Goal: Obtain resource: Download file/media

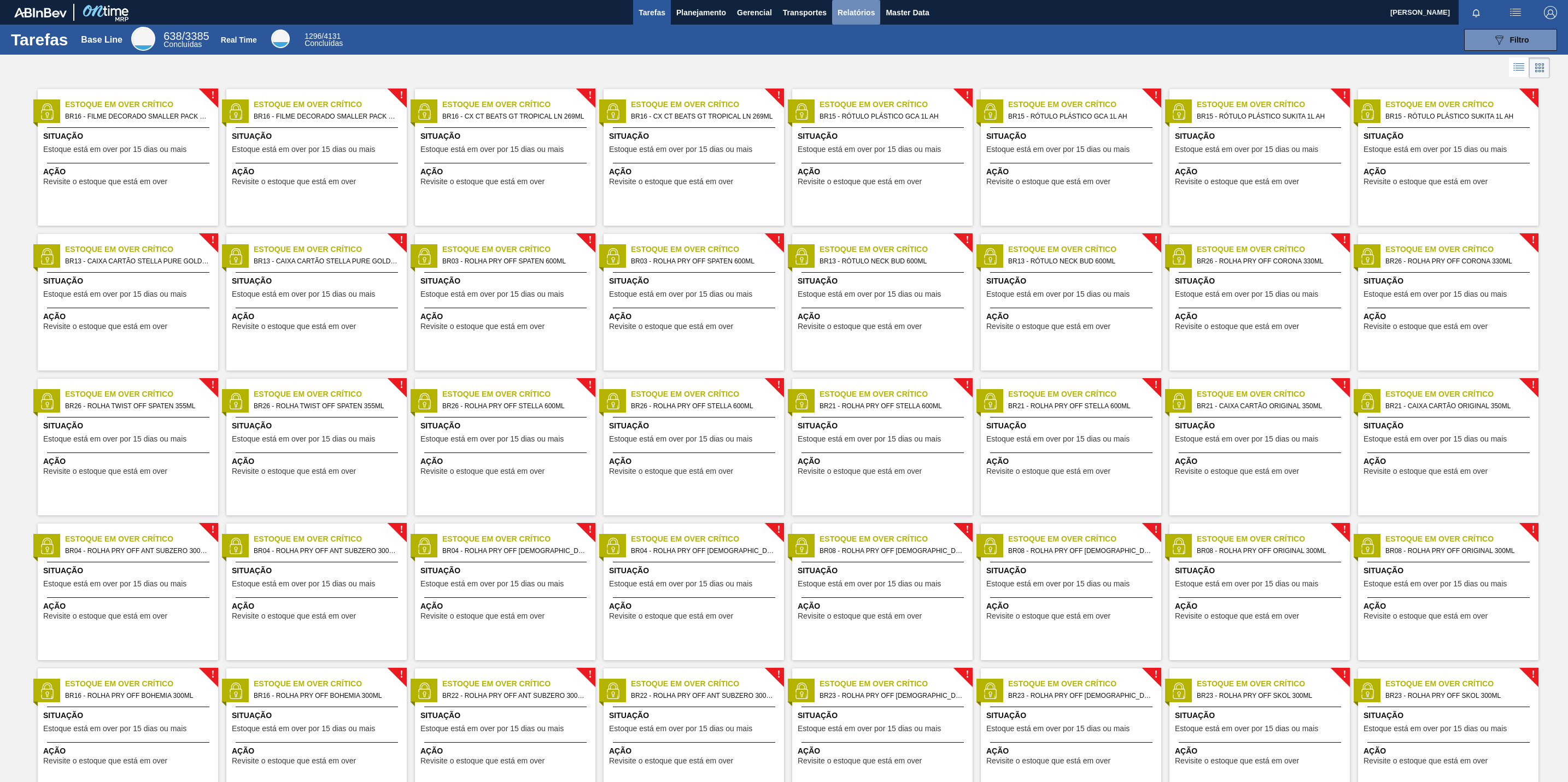
click at [846, 15] on span "Relatórios" at bounding box center [856, 12] width 37 height 13
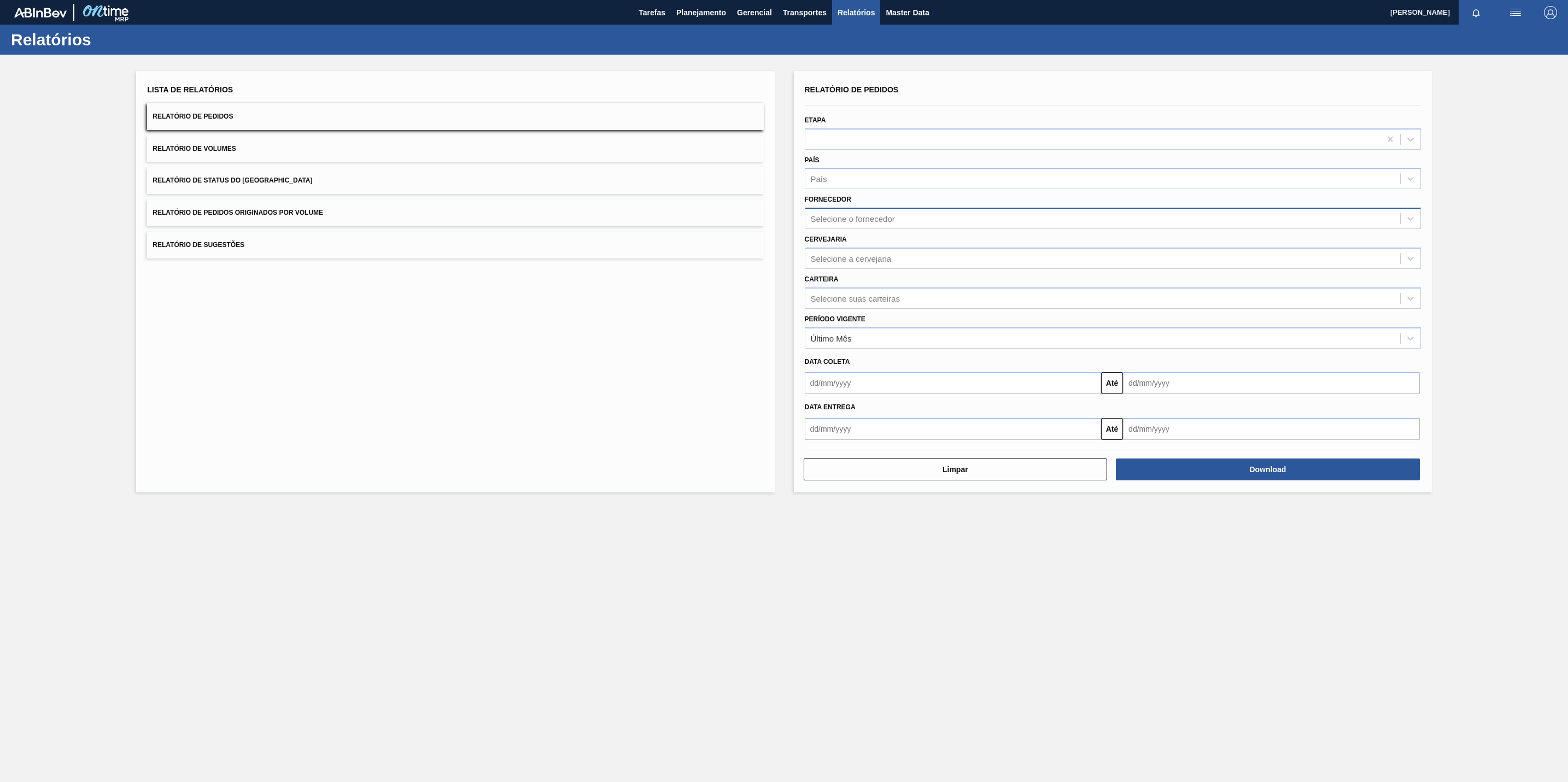
click at [923, 224] on div "Selecione o fornecedor" at bounding box center [1102, 218] width 595 height 16
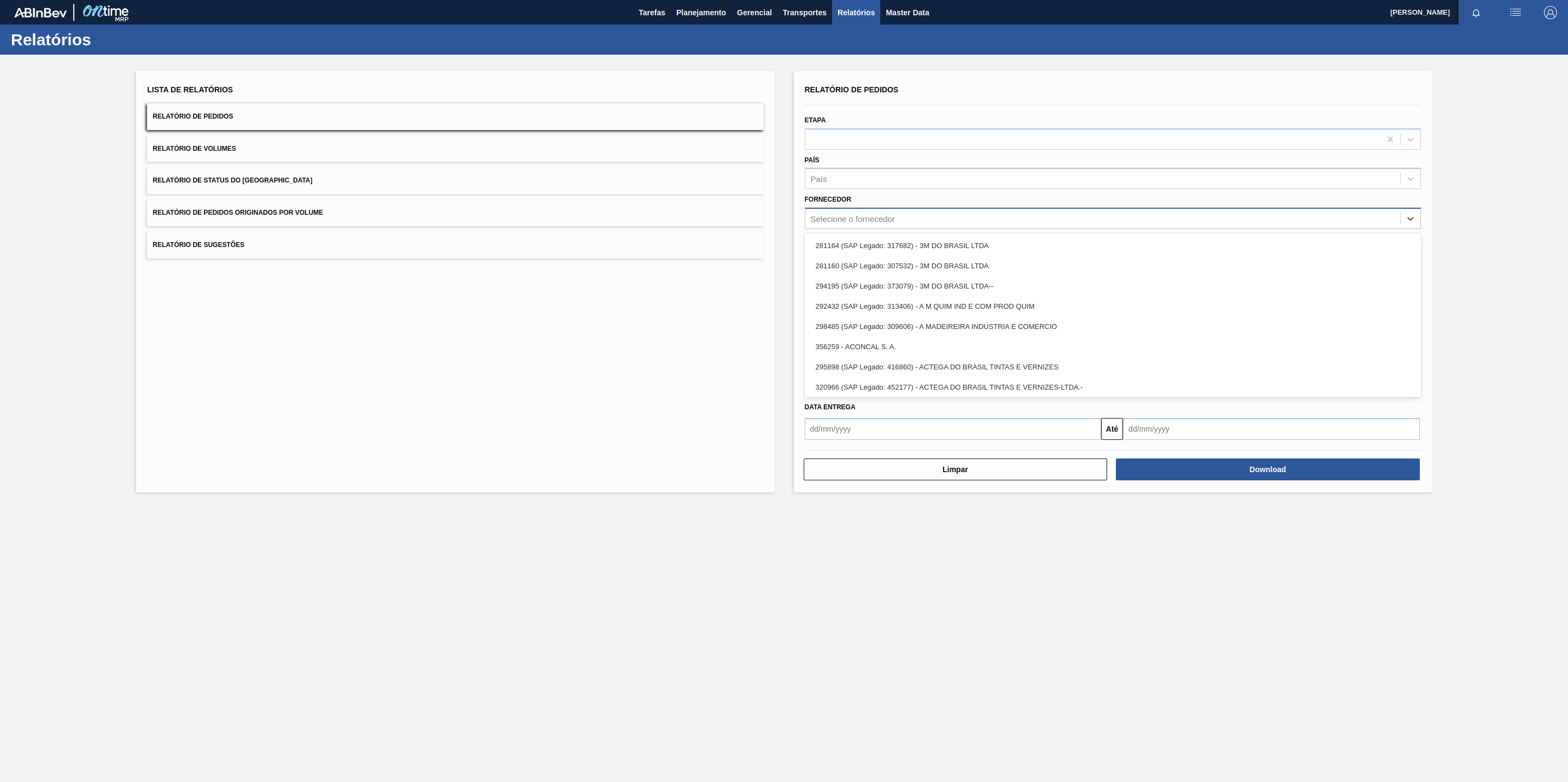
paste input "321816"
type input "321816"
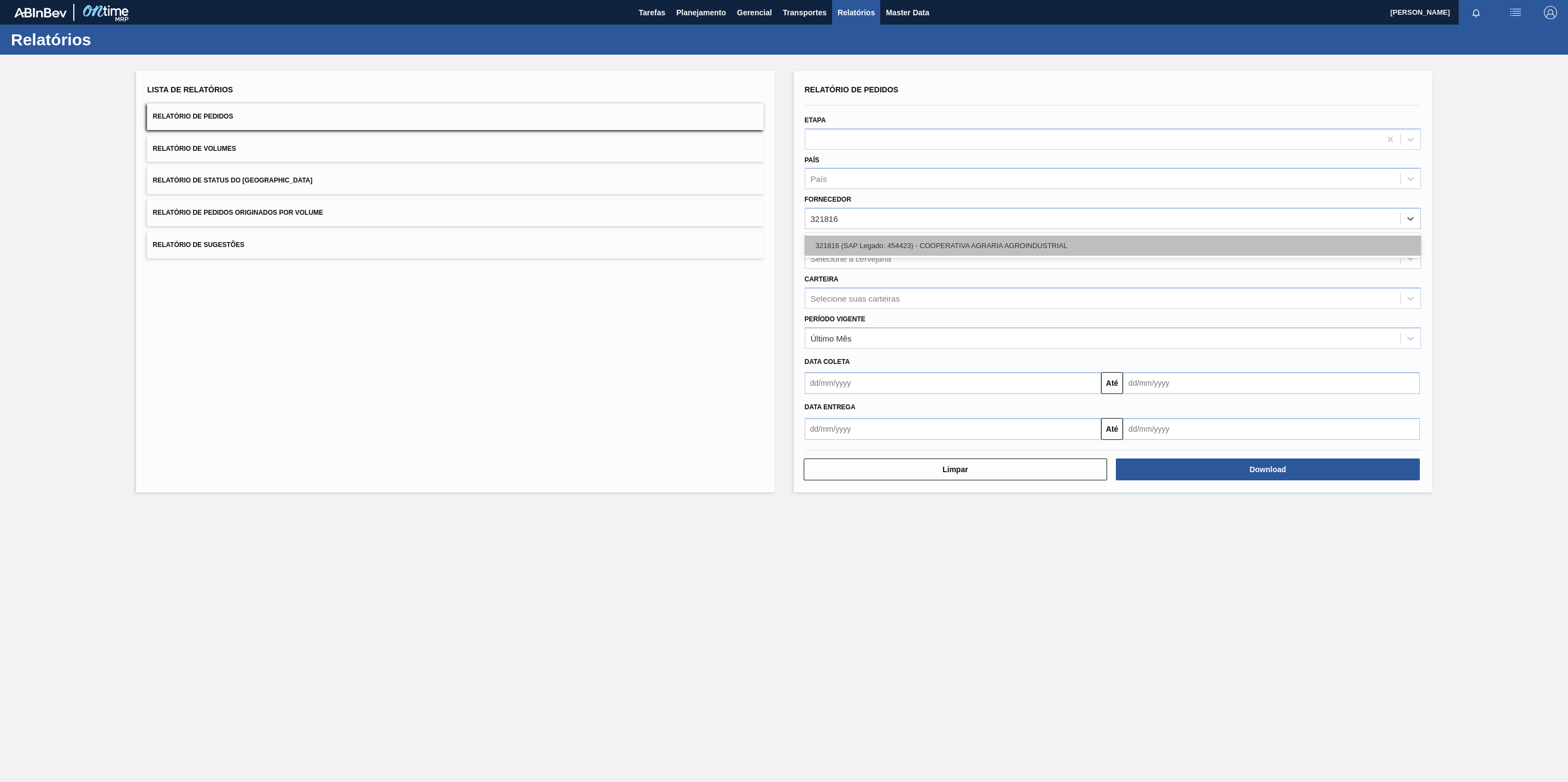
click at [927, 246] on div "321816 (SAP Legado: 454423) - COOPERATIVA AGRARIA AGROINDUSTRIAL" at bounding box center [1113, 246] width 616 height 20
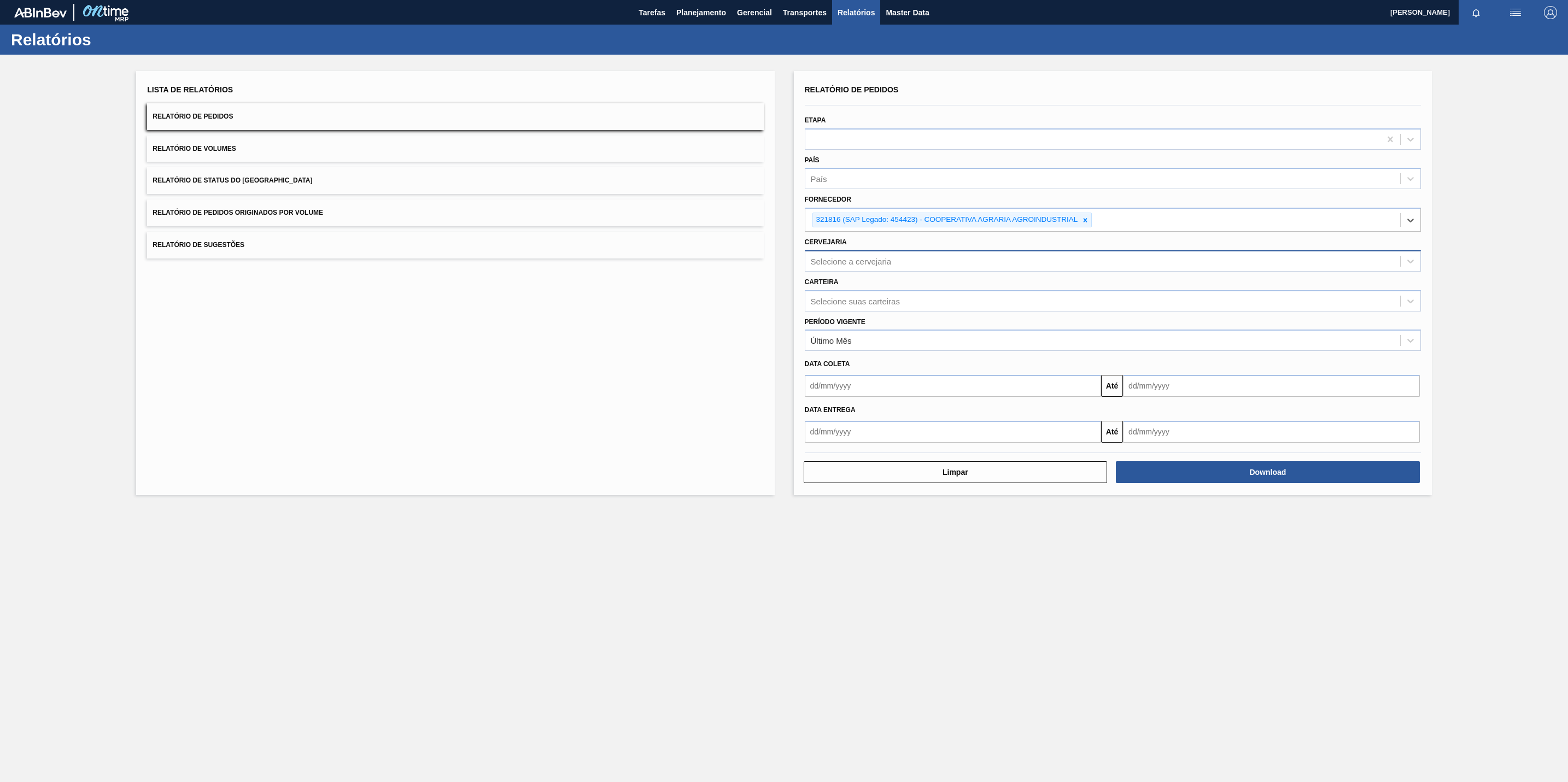
click at [915, 258] on div "Selecione a cervejaria" at bounding box center [1102, 261] width 595 height 16
type input "13"
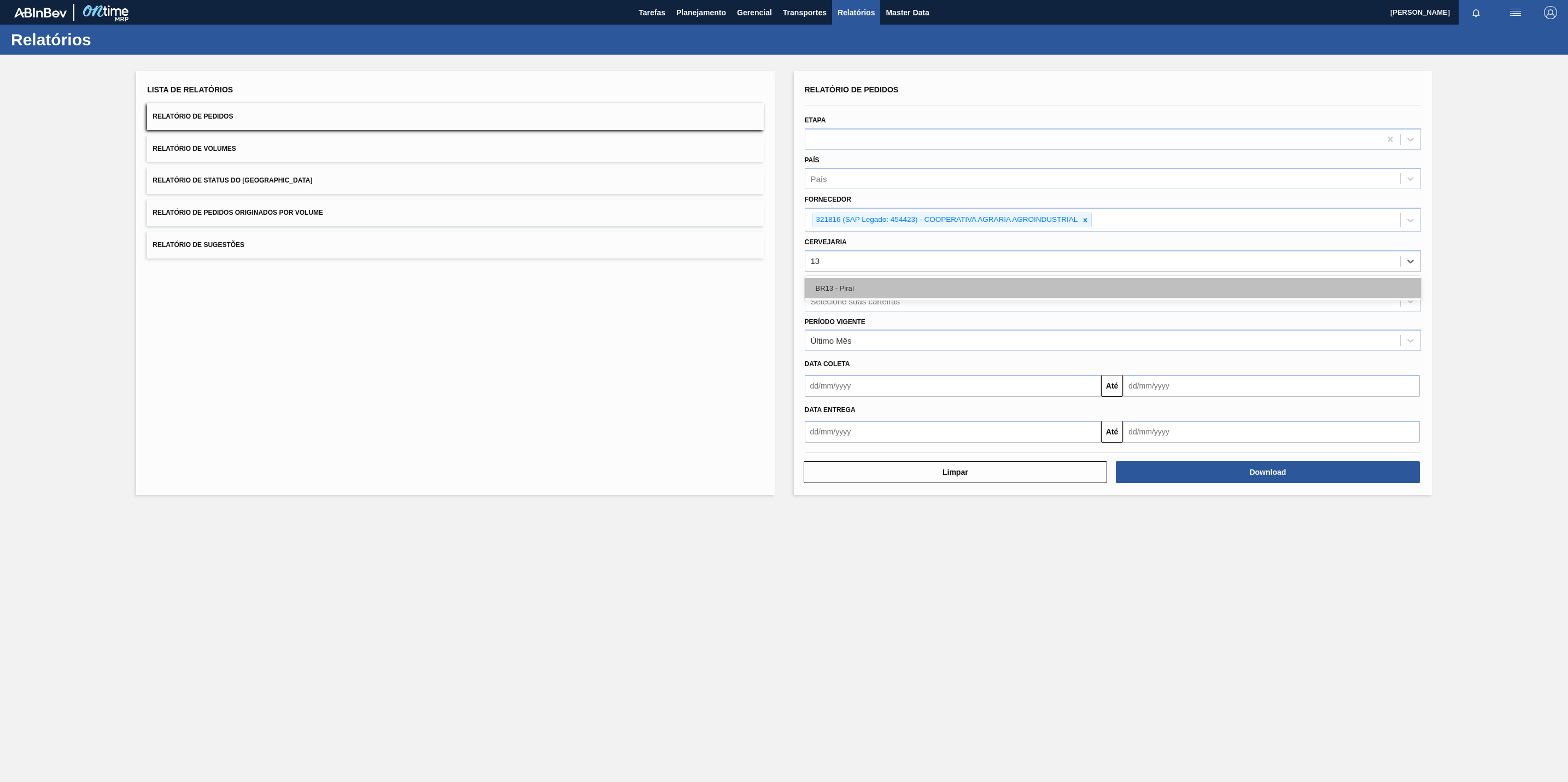
click at [868, 281] on div "BR13 - Piraí" at bounding box center [1113, 288] width 616 height 20
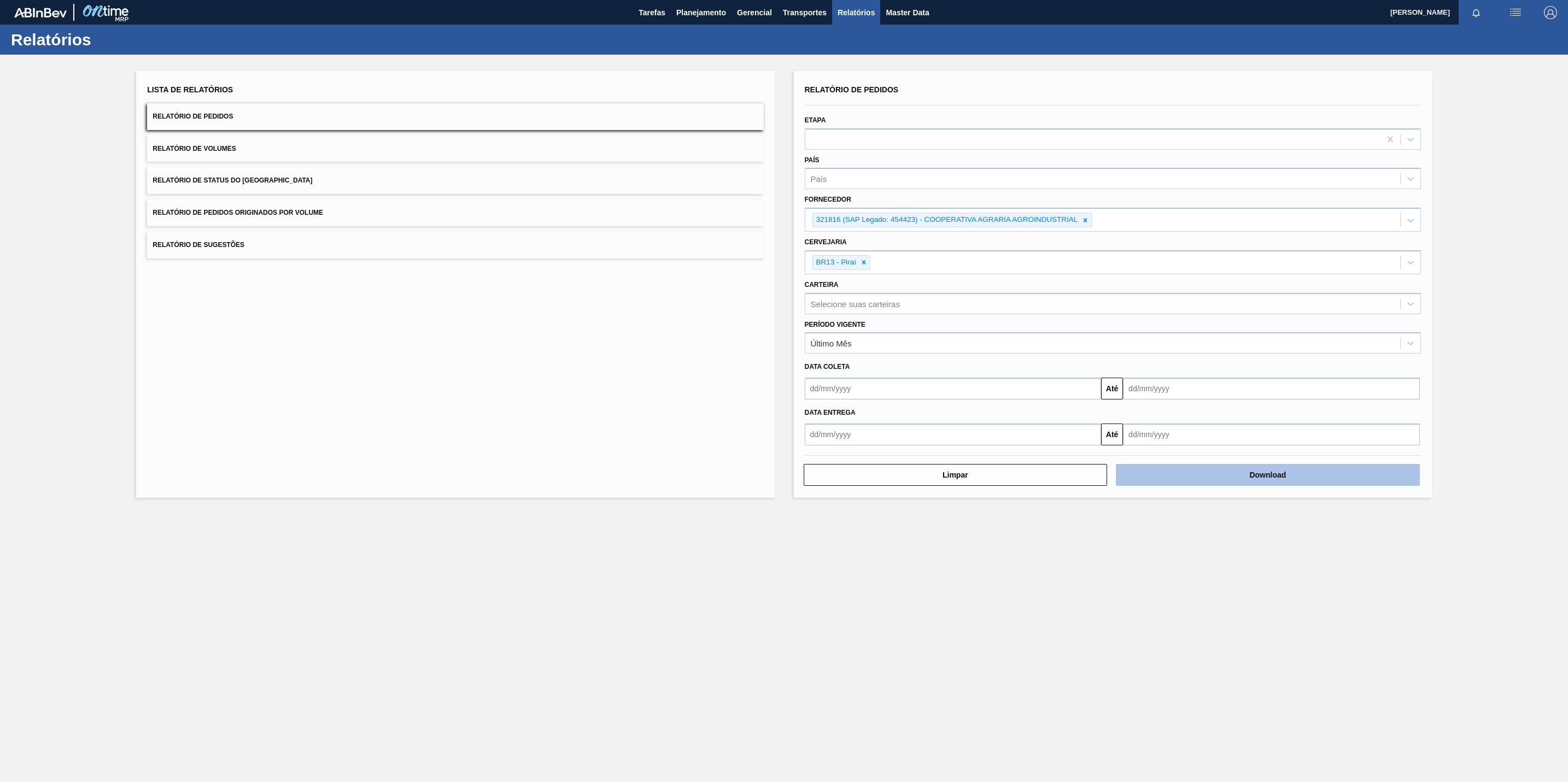
click at [1239, 471] on button "Download" at bounding box center [1268, 474] width 304 height 22
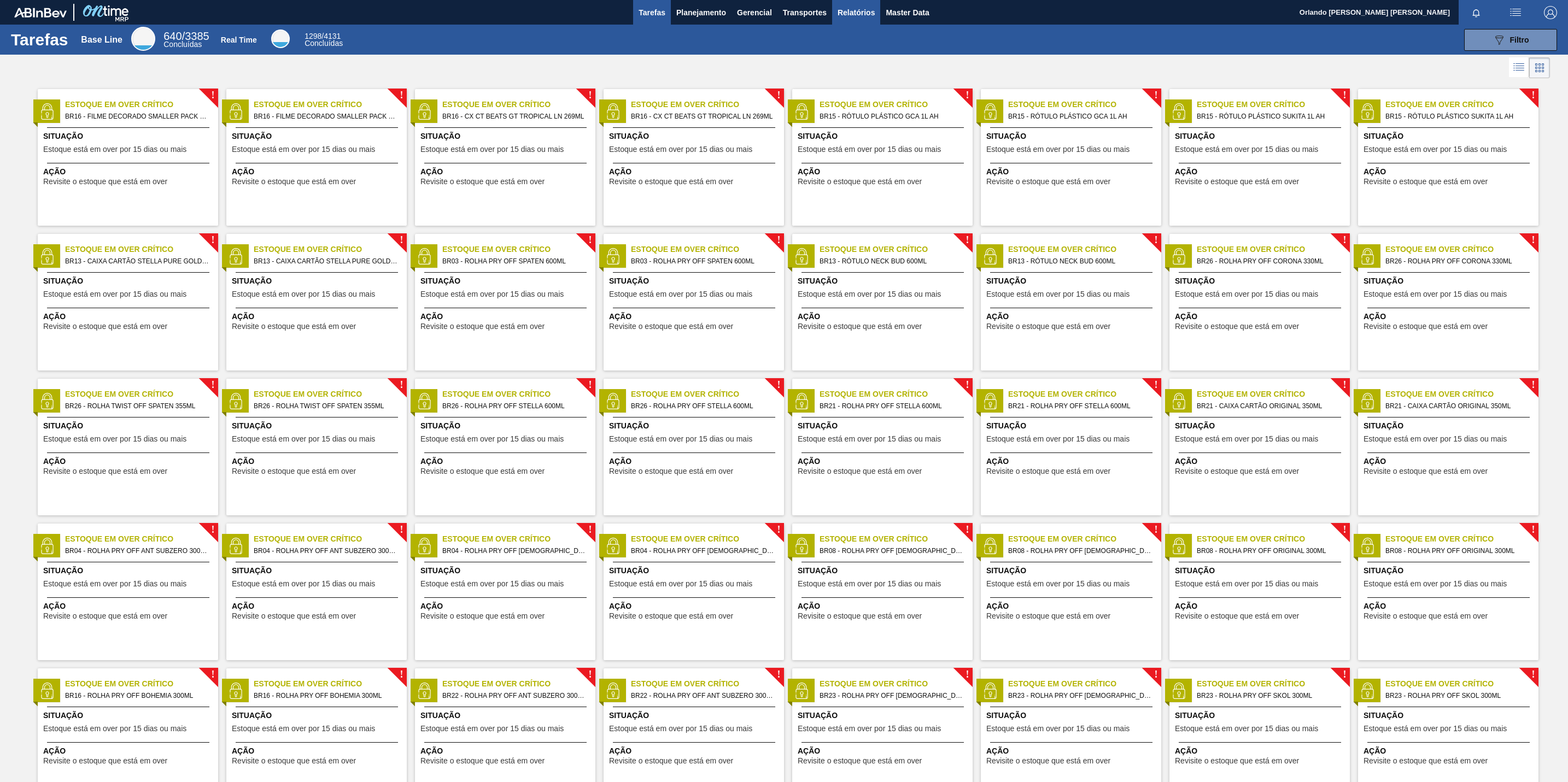
click at [850, 23] on button "Relatórios" at bounding box center [856, 12] width 48 height 24
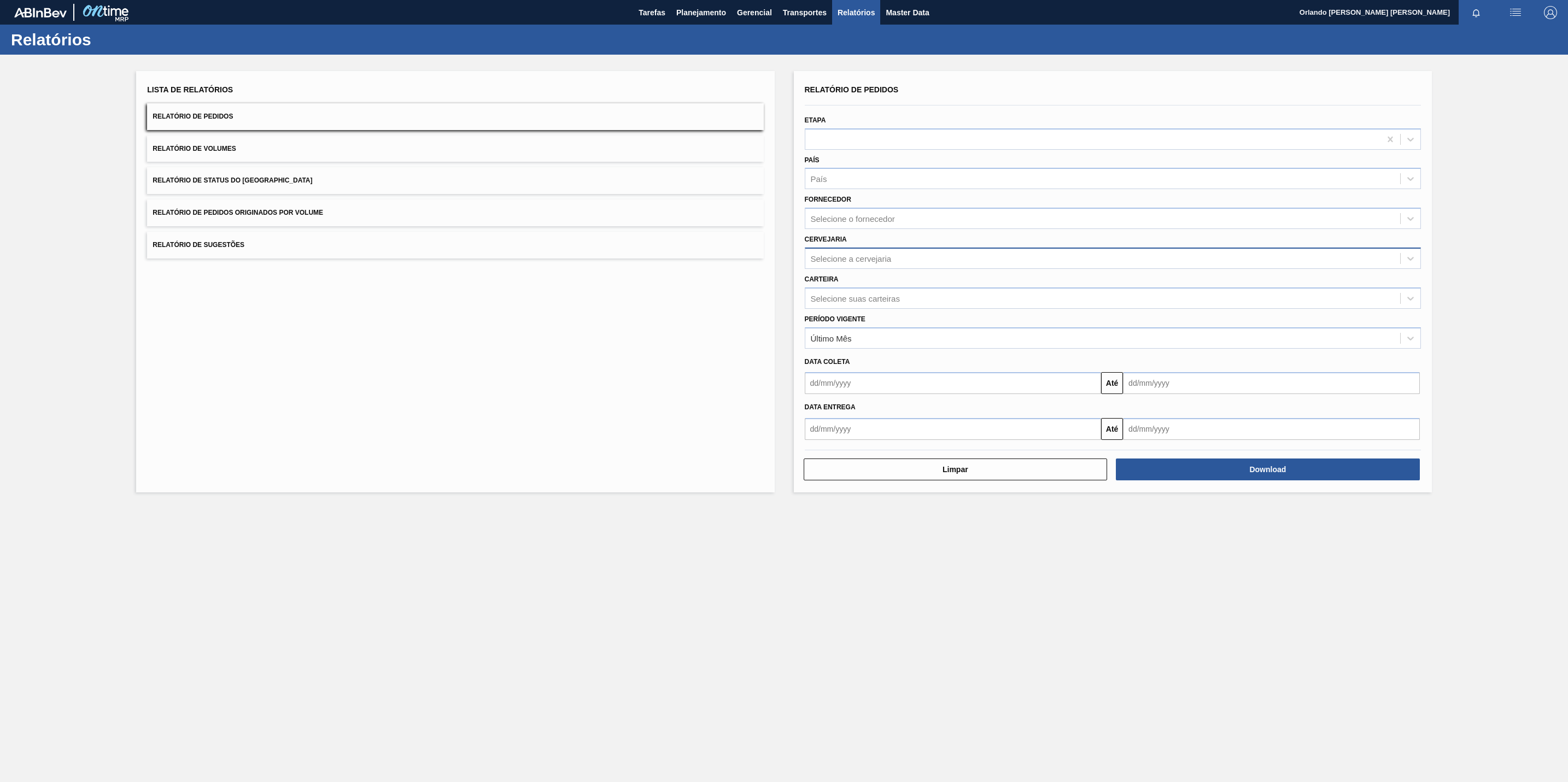
click at [1025, 260] on div "Selecione a cervejaria" at bounding box center [1102, 258] width 595 height 16
paste input "279659"
type input "279659"
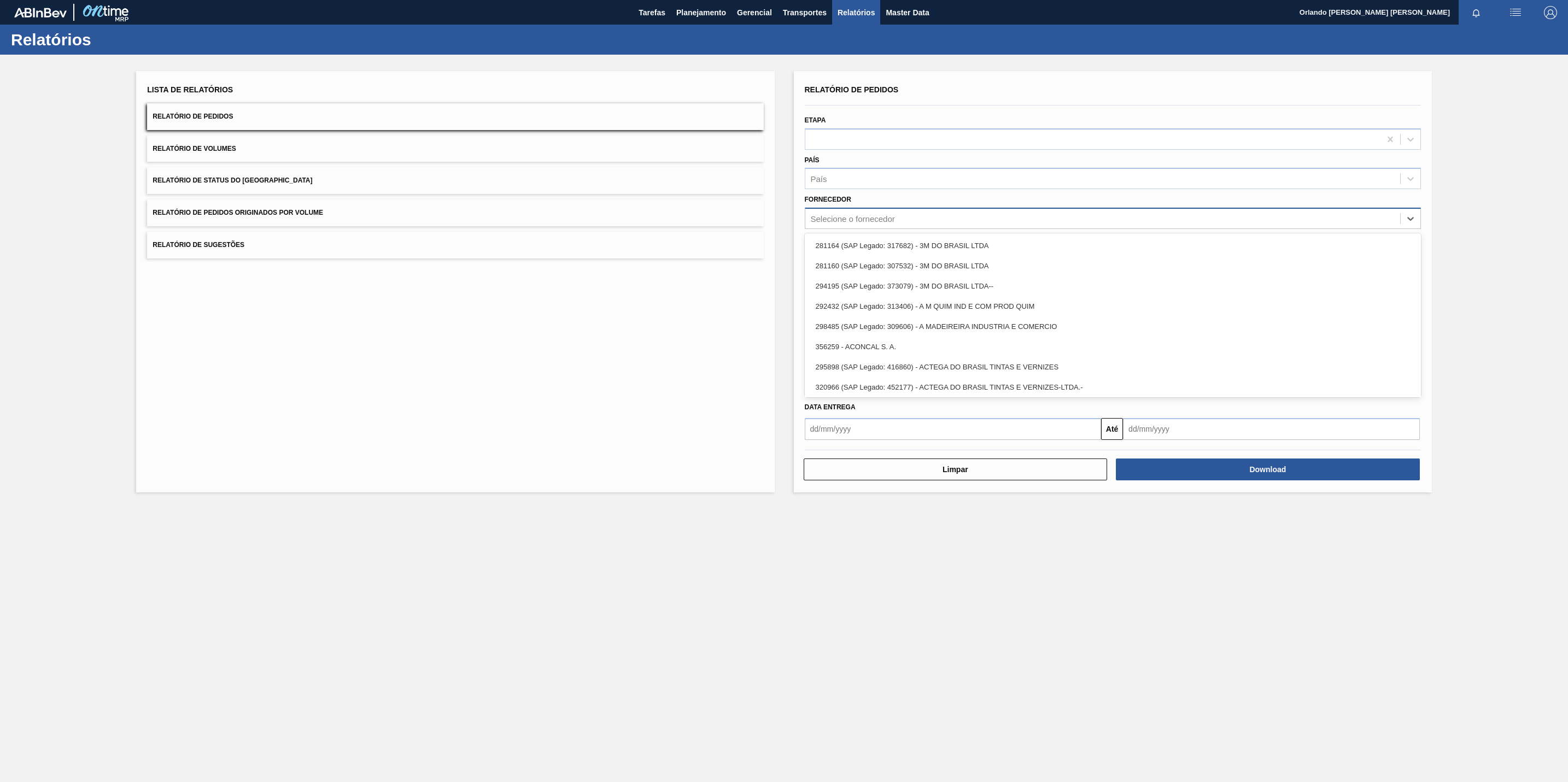
click at [826, 215] on div "Selecione o fornecedor" at bounding box center [853, 219] width 84 height 9
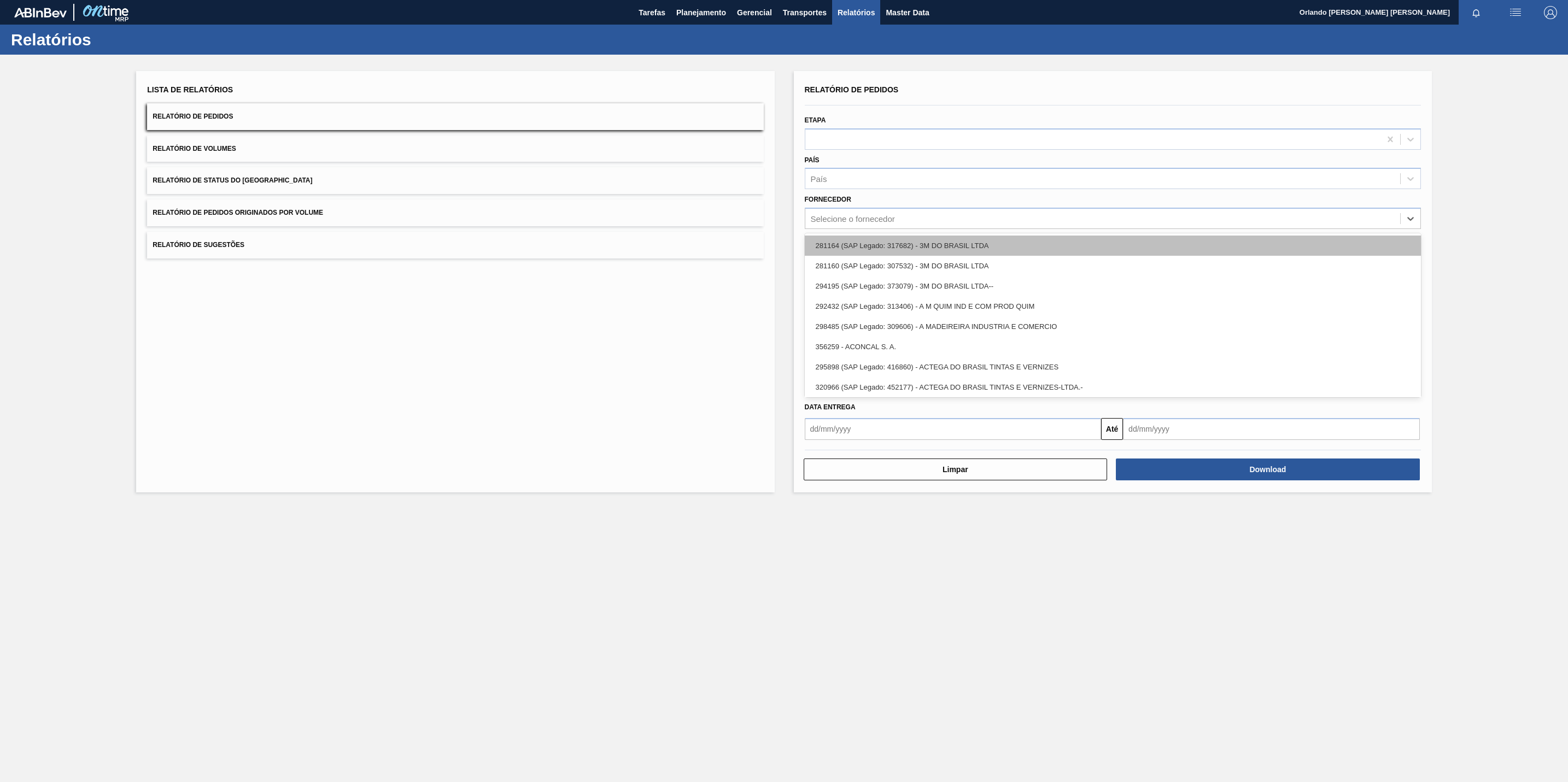
paste input "279659"
type input "279659"
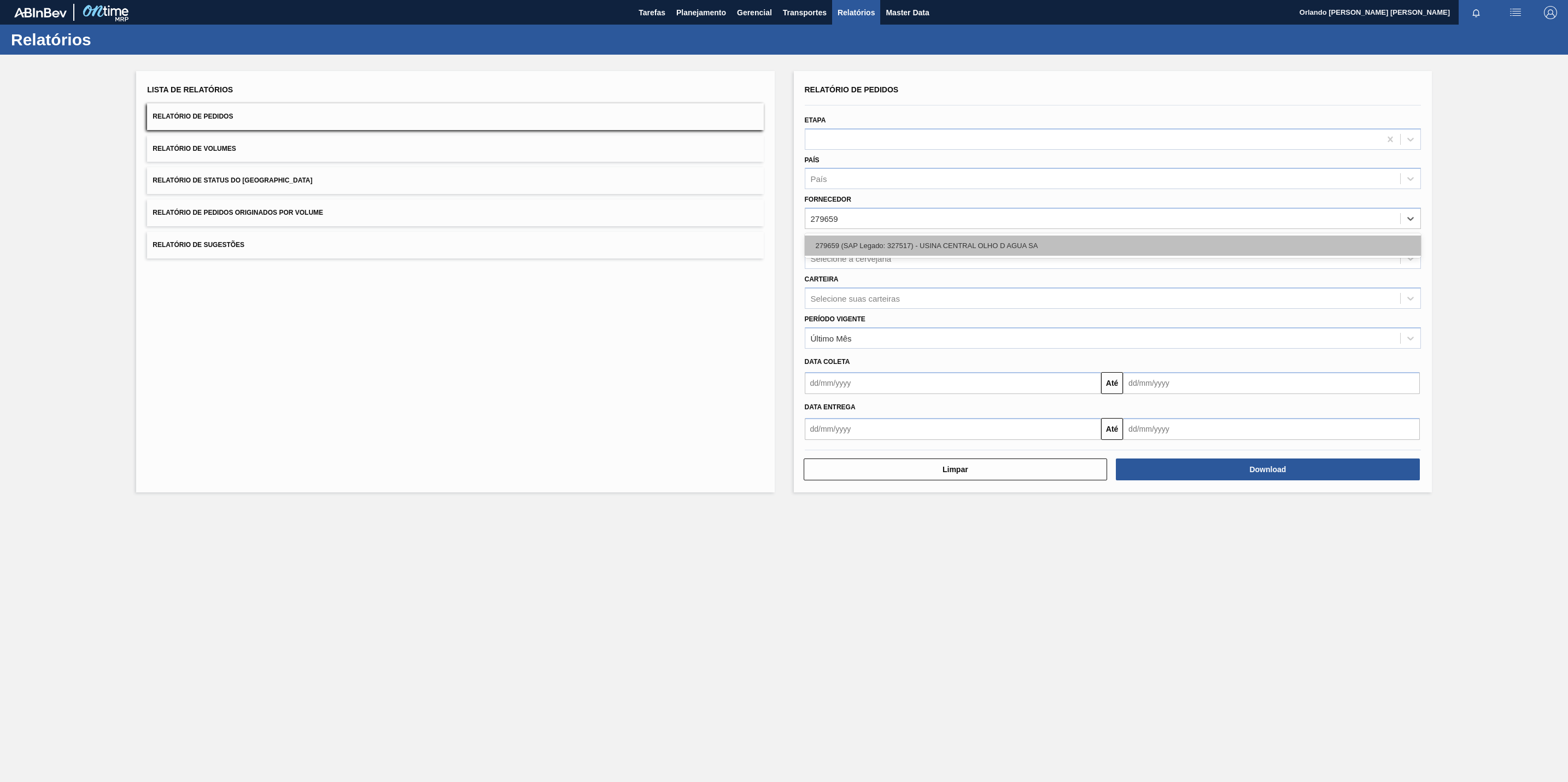
click at [914, 249] on div "279659 (SAP Legado: 327517) - USINA CENTRAL OLHO D AGUA SA" at bounding box center [1113, 246] width 616 height 20
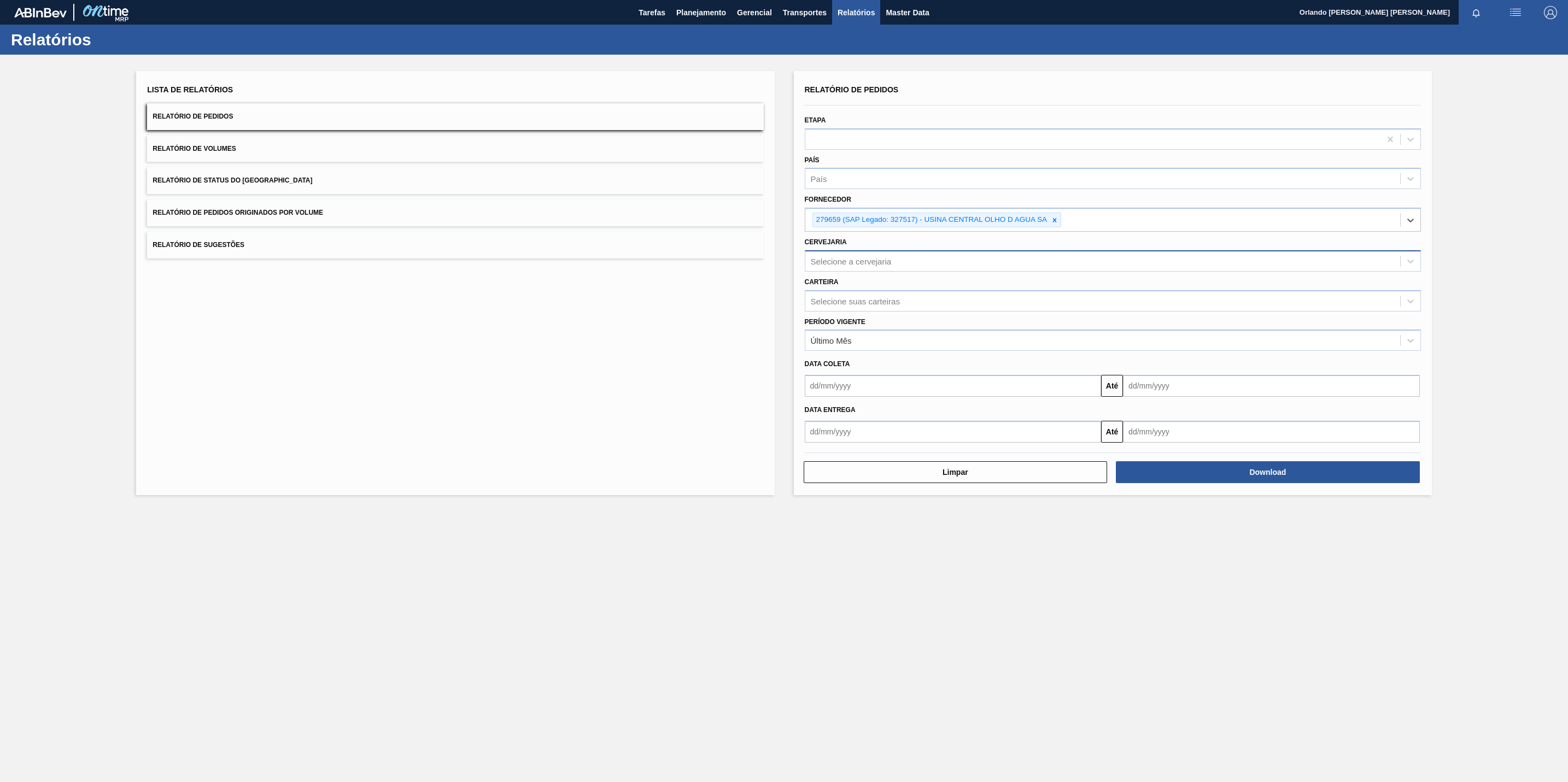
click at [885, 256] on div "Selecione a cervejaria" at bounding box center [1102, 261] width 595 height 16
type input "03"
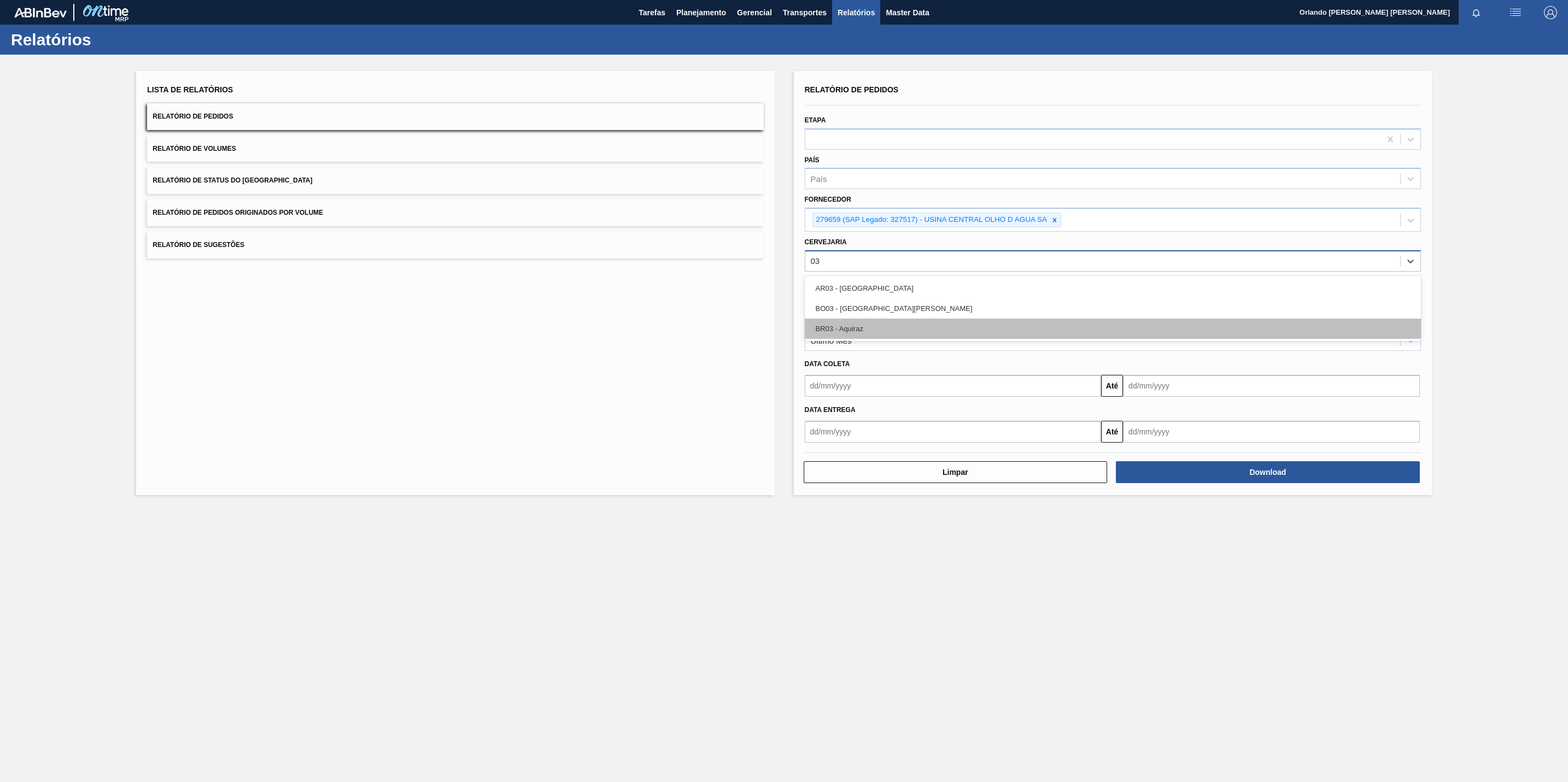
click at [907, 327] on div "BR03 - Aquiraz" at bounding box center [1113, 328] width 616 height 20
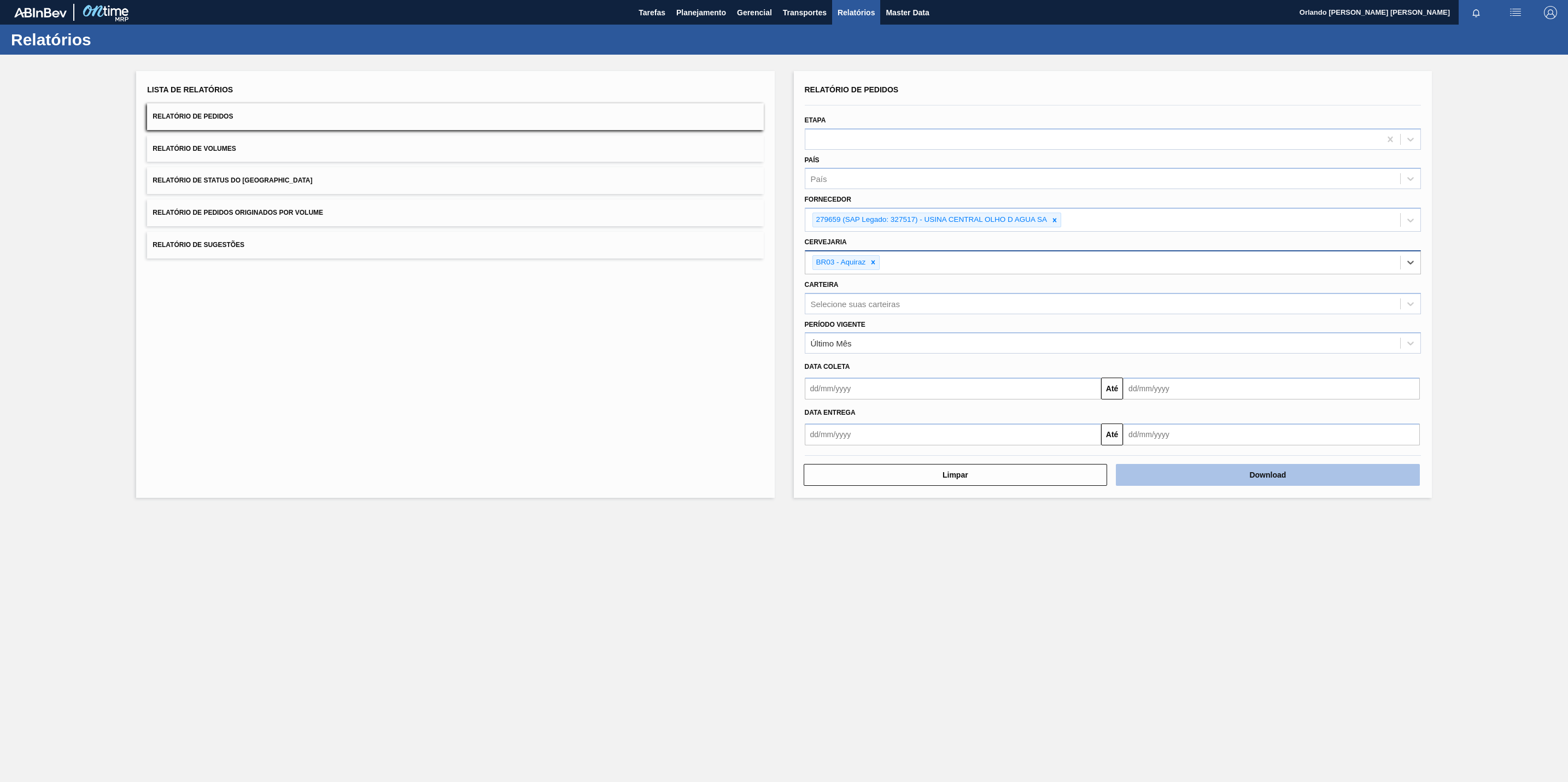
click at [1157, 469] on button "Download" at bounding box center [1268, 474] width 304 height 22
click at [1054, 222] on icon at bounding box center [1055, 221] width 8 height 8
click at [876, 264] on div at bounding box center [873, 260] width 12 height 14
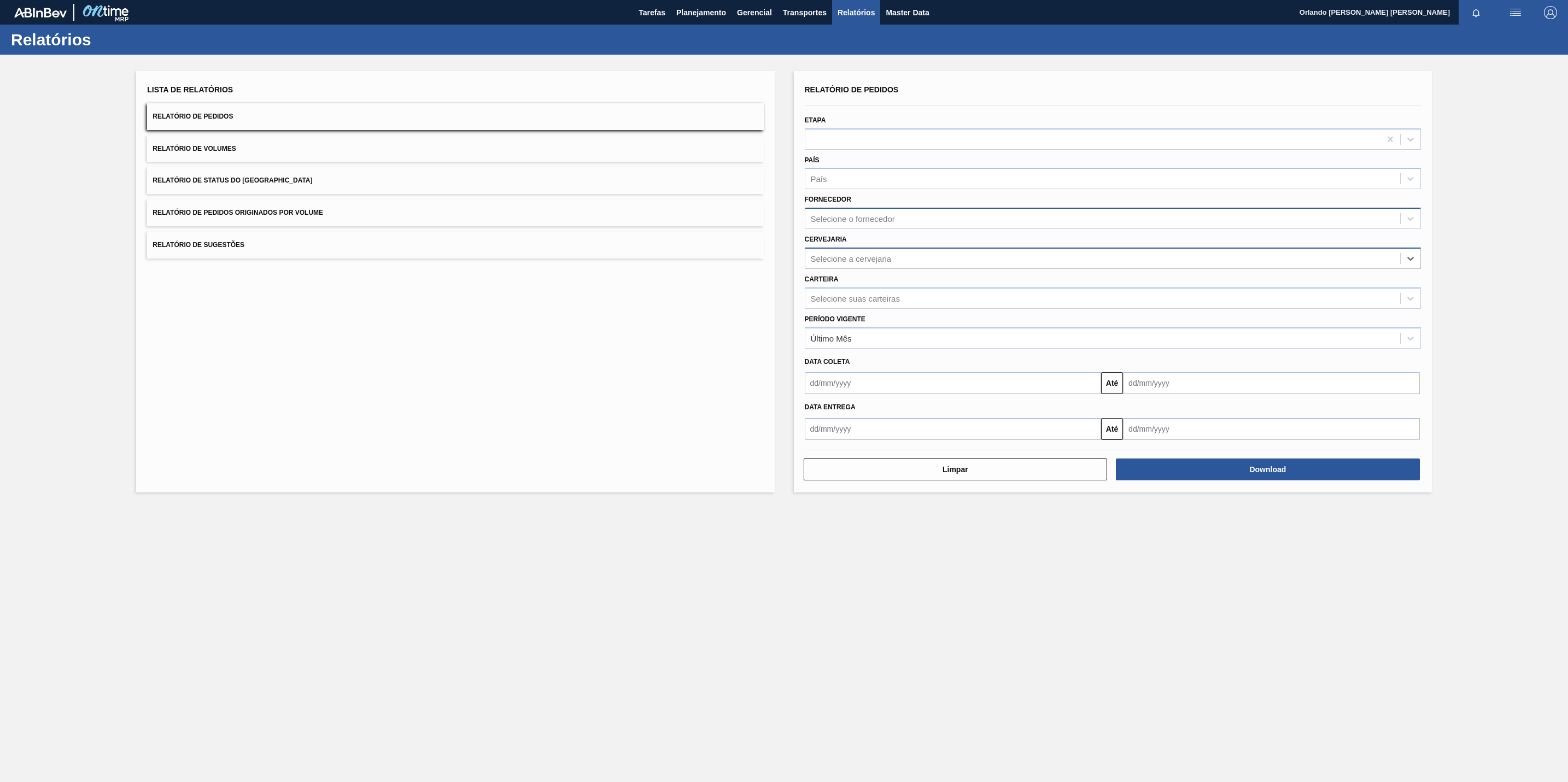
click at [891, 208] on div "Selecione o fornecedor" at bounding box center [1113, 218] width 616 height 21
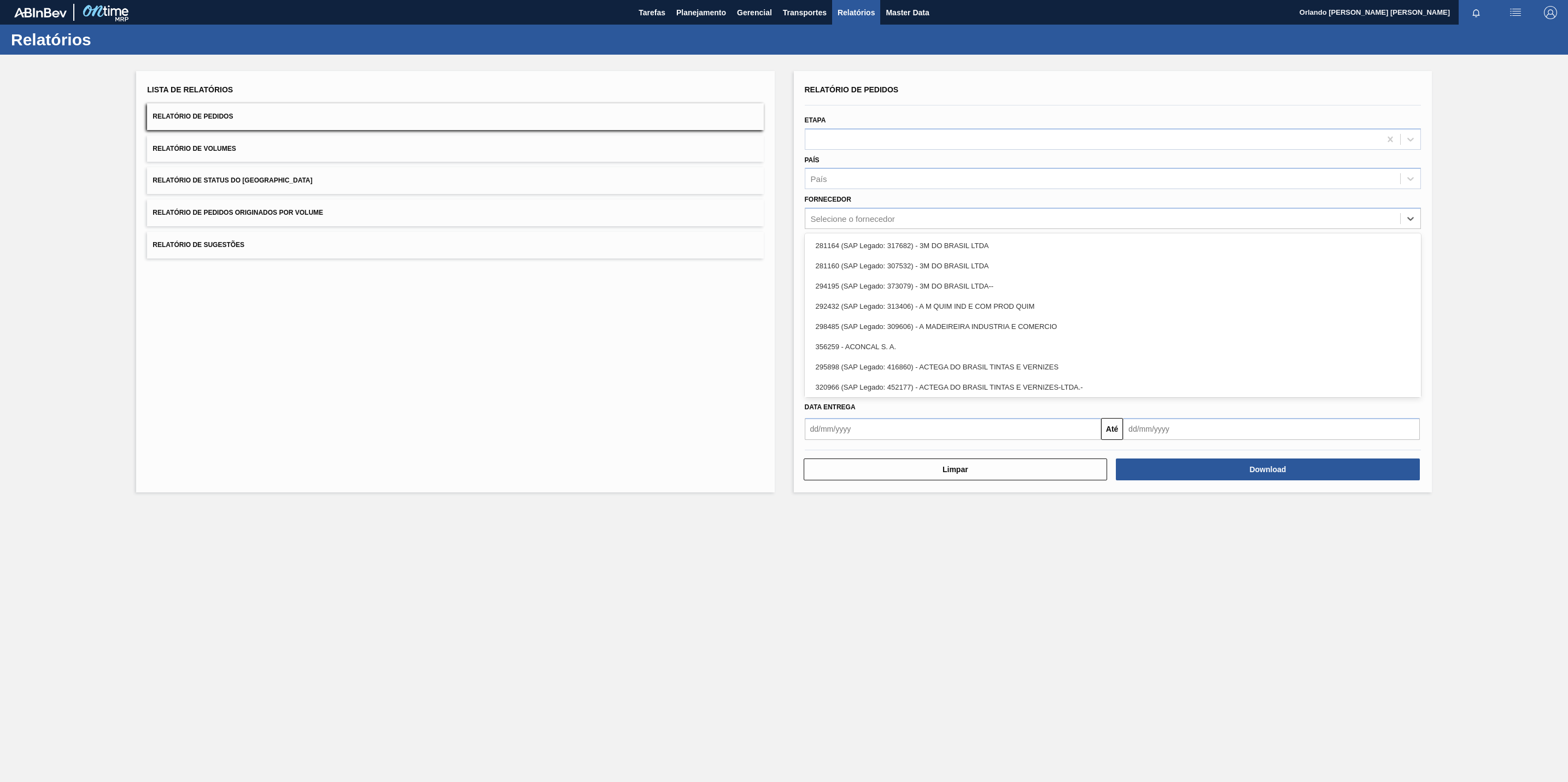
paste input "280304"
type input "280304"
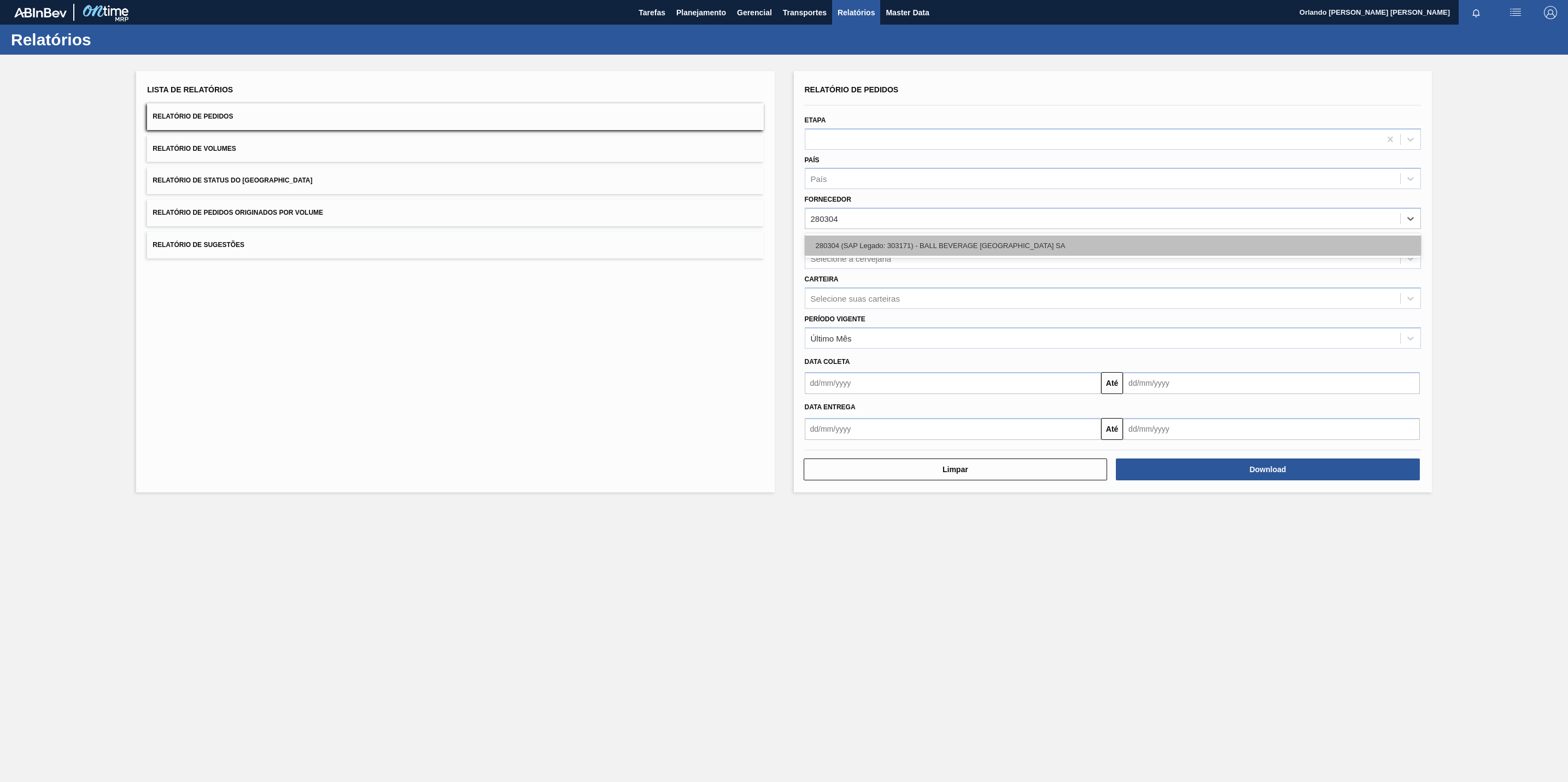
click at [897, 252] on div "280304 (SAP Legado: 303171) - BALL BEVERAGE CAN SOUTH AMERICA SA" at bounding box center [1113, 246] width 616 height 20
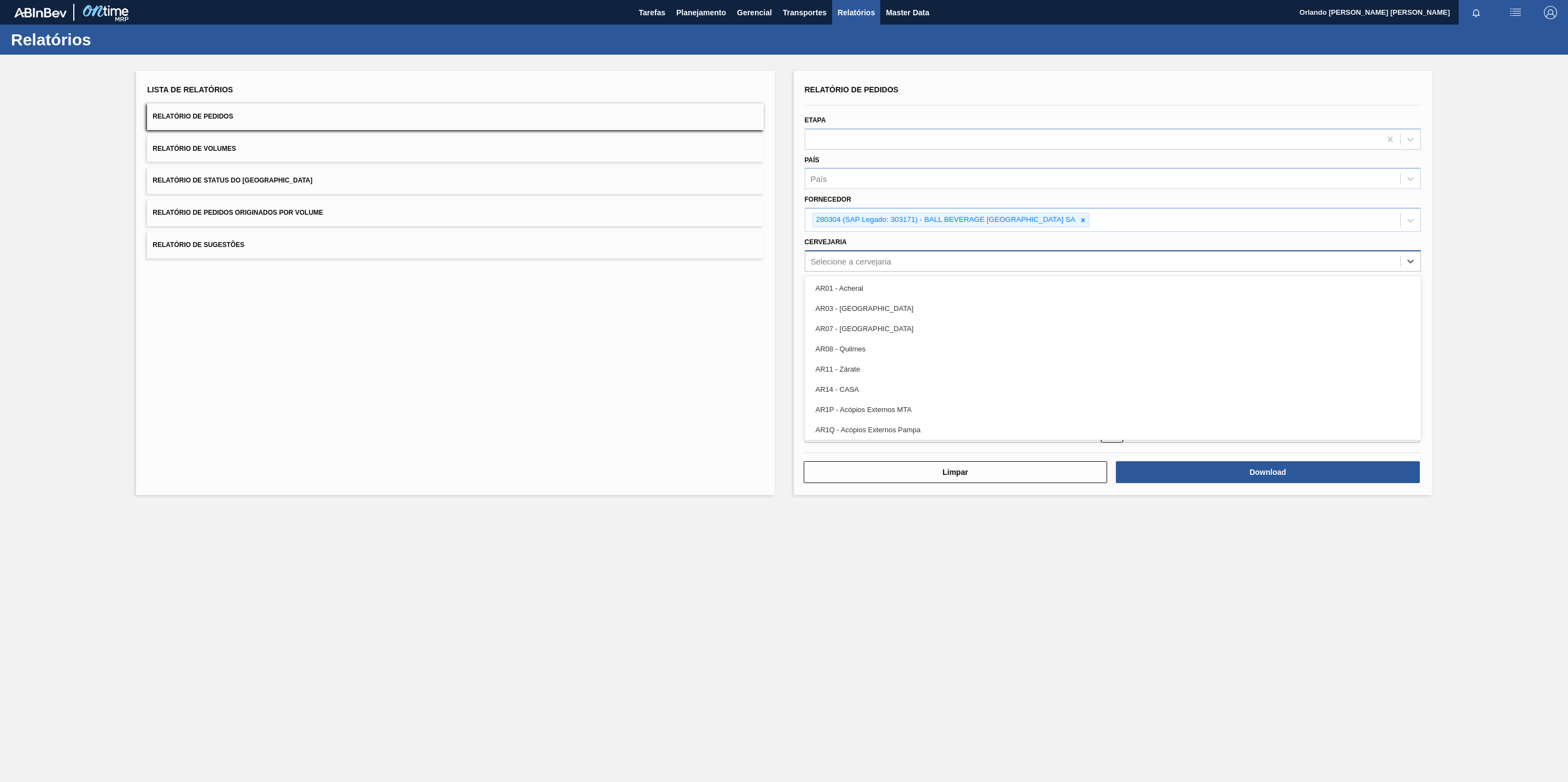
click at [871, 270] on div "Selecione a cervejaria" at bounding box center [1113, 261] width 616 height 21
click at [873, 266] on div "Selecione a cervejaria" at bounding box center [1102, 261] width 595 height 16
type input "br23"
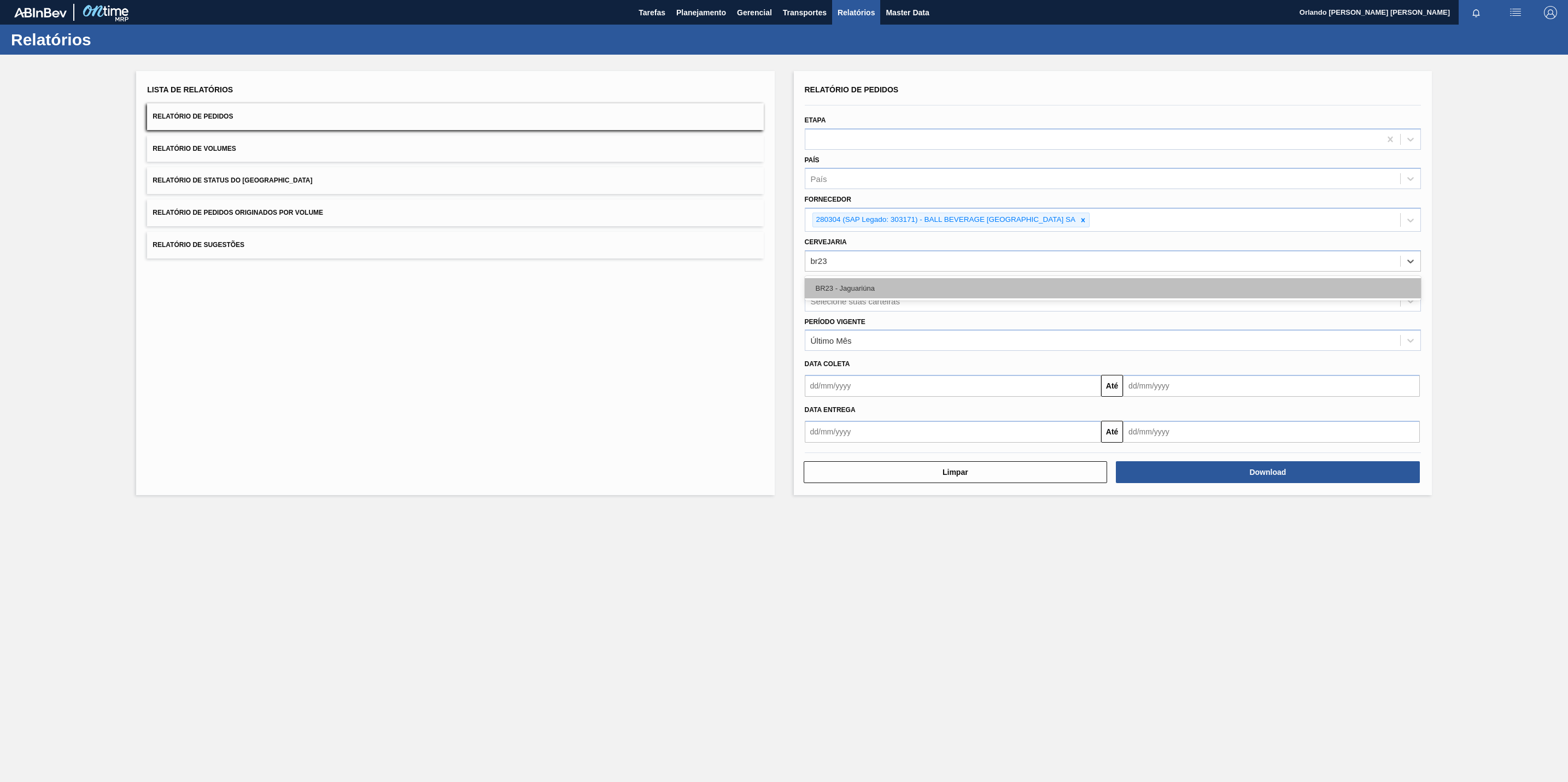
click at [872, 290] on div "BR23 - Jaguariúna" at bounding box center [1113, 288] width 616 height 20
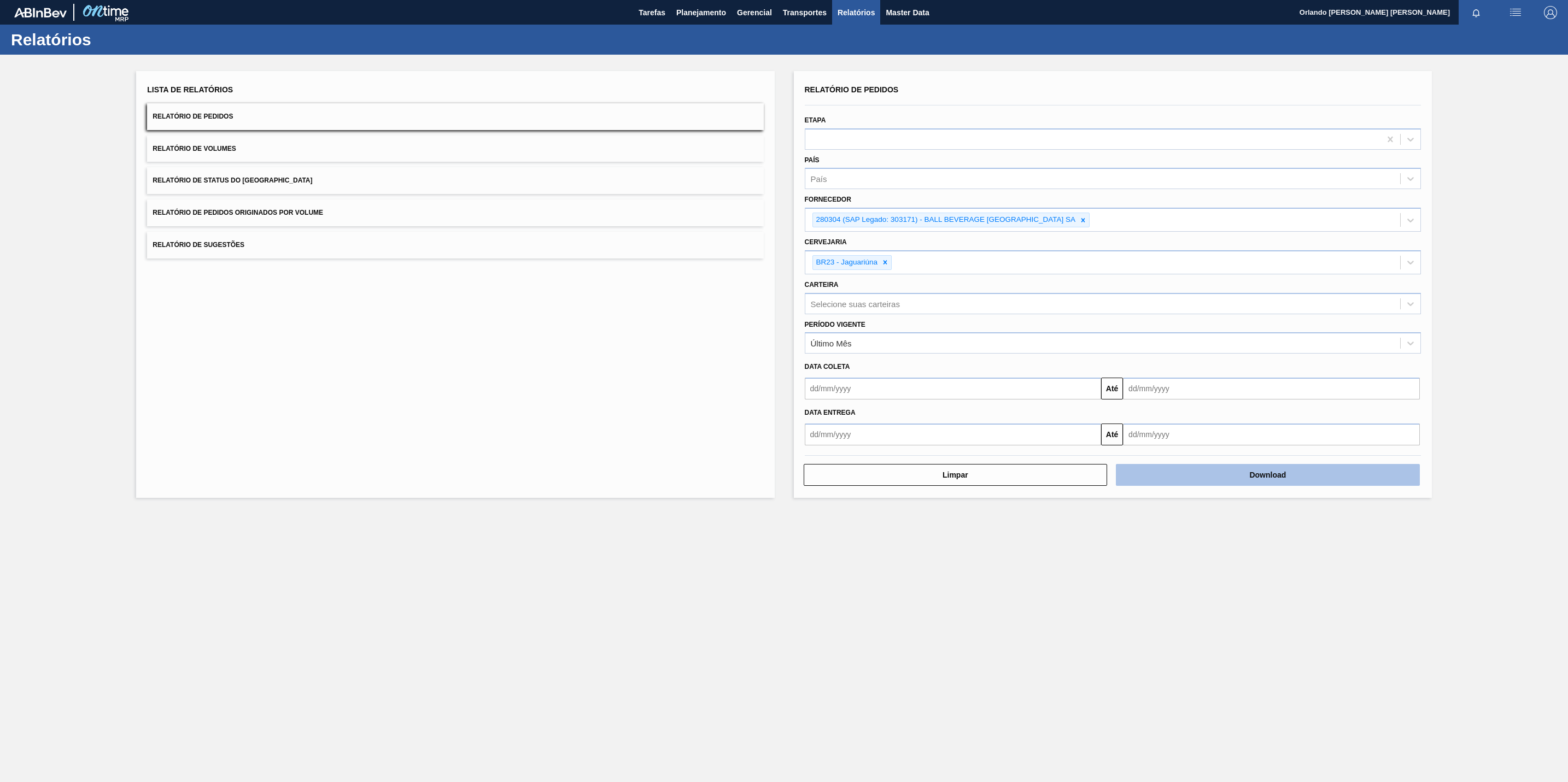
click at [1171, 481] on button "Download" at bounding box center [1268, 474] width 304 height 22
click at [1077, 221] on div "280304 (SAP Legado: 303171) - BALL BEVERAGE CAN SOUTH AMERICA SA" at bounding box center [945, 220] width 265 height 14
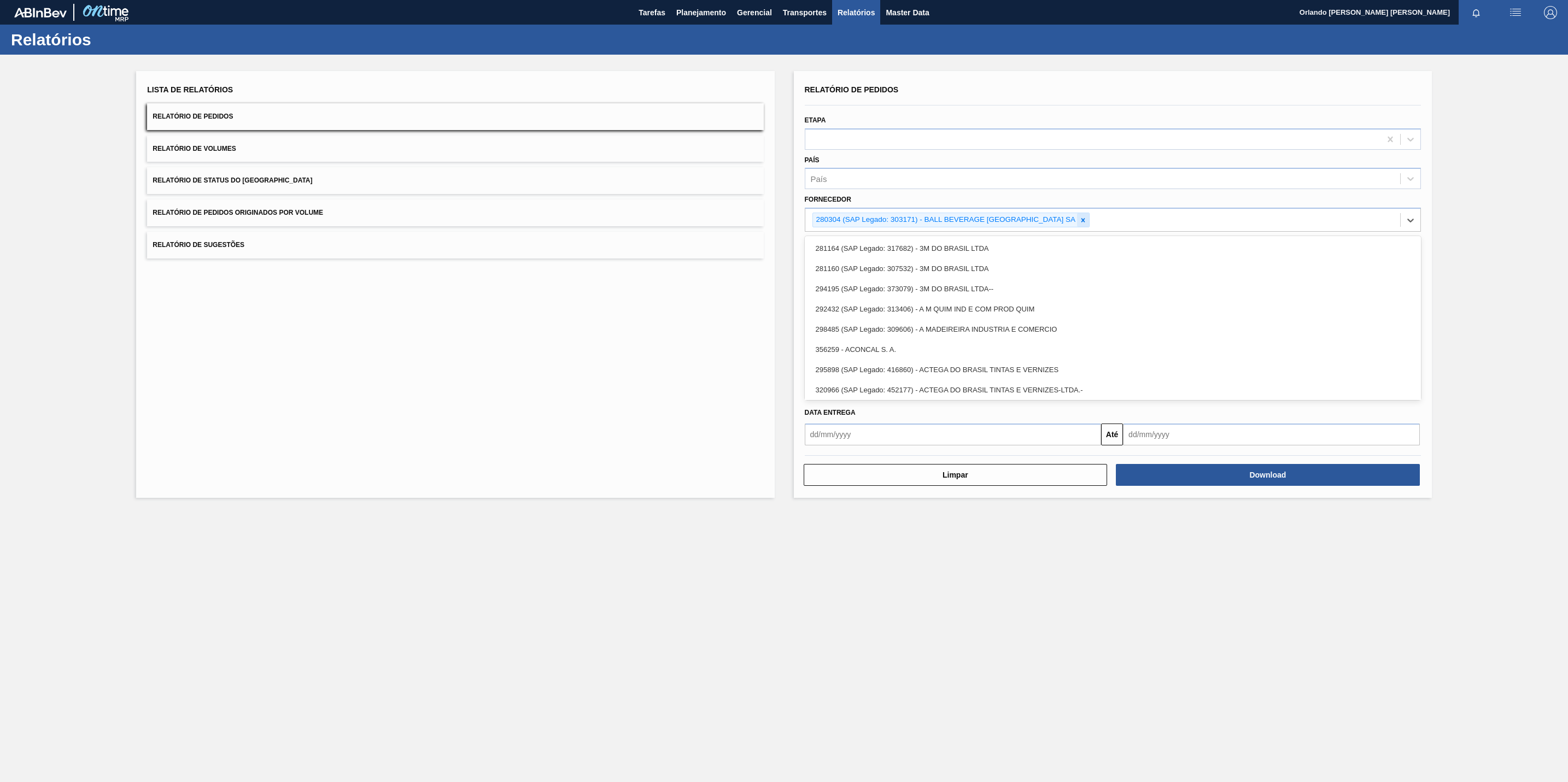
click at [1083, 218] on icon at bounding box center [1083, 221] width 8 height 8
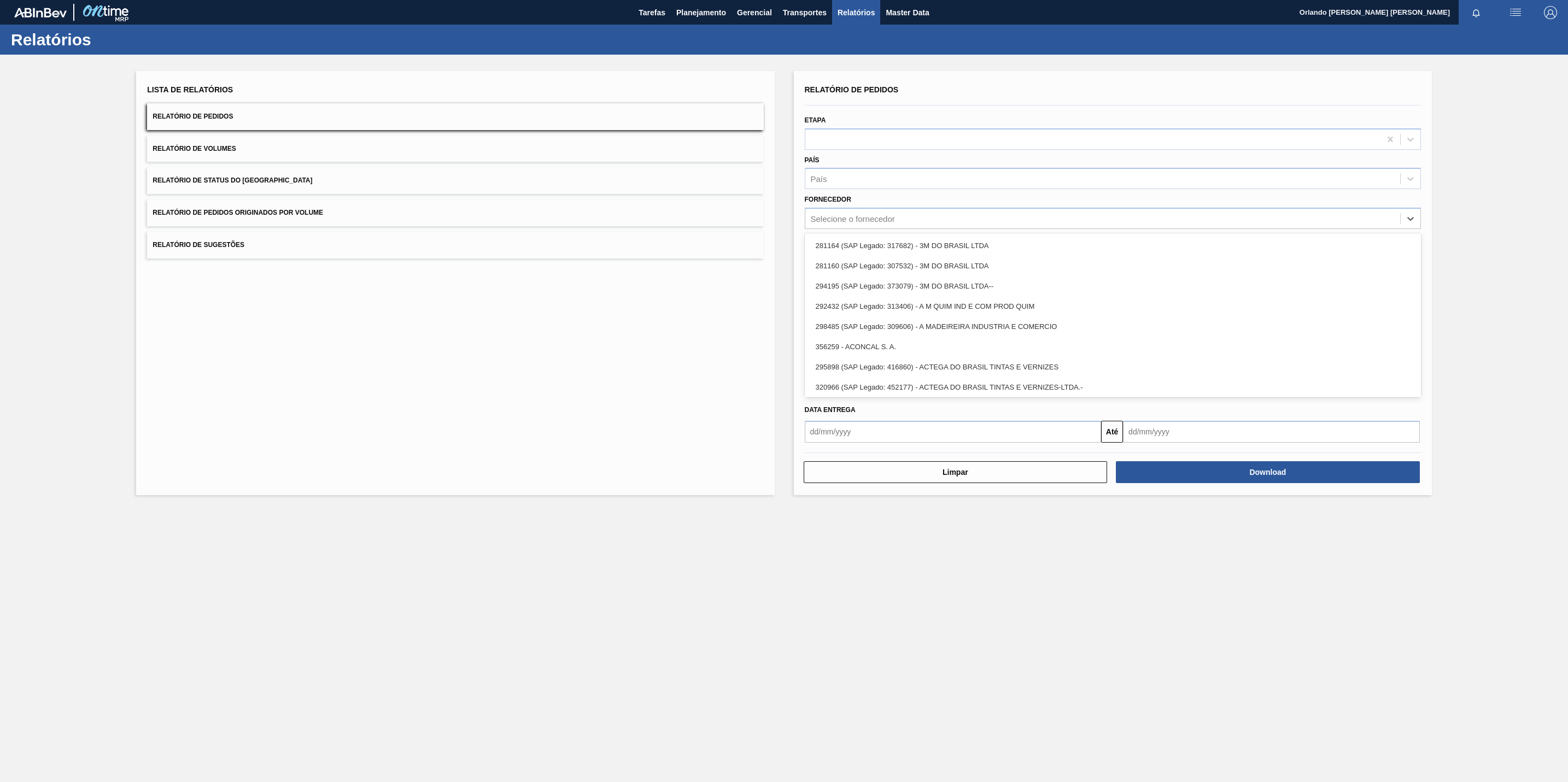
paste input "323480"
type input "323480"
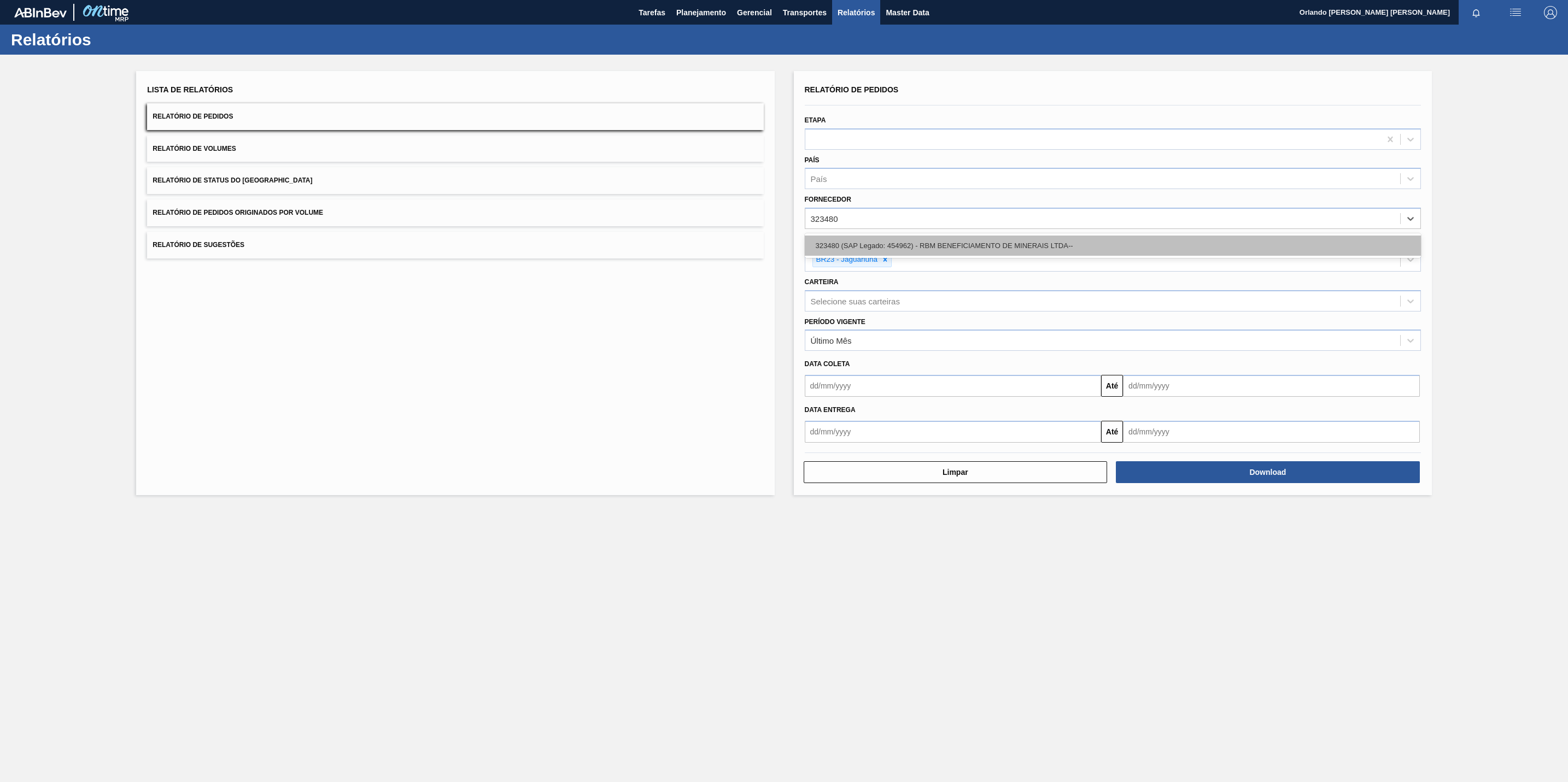
click at [1084, 244] on div "323480 (SAP Legado: 454962) - RBM BENEFICIAMENTO DE MINERAIS LTDA--" at bounding box center [1113, 246] width 616 height 20
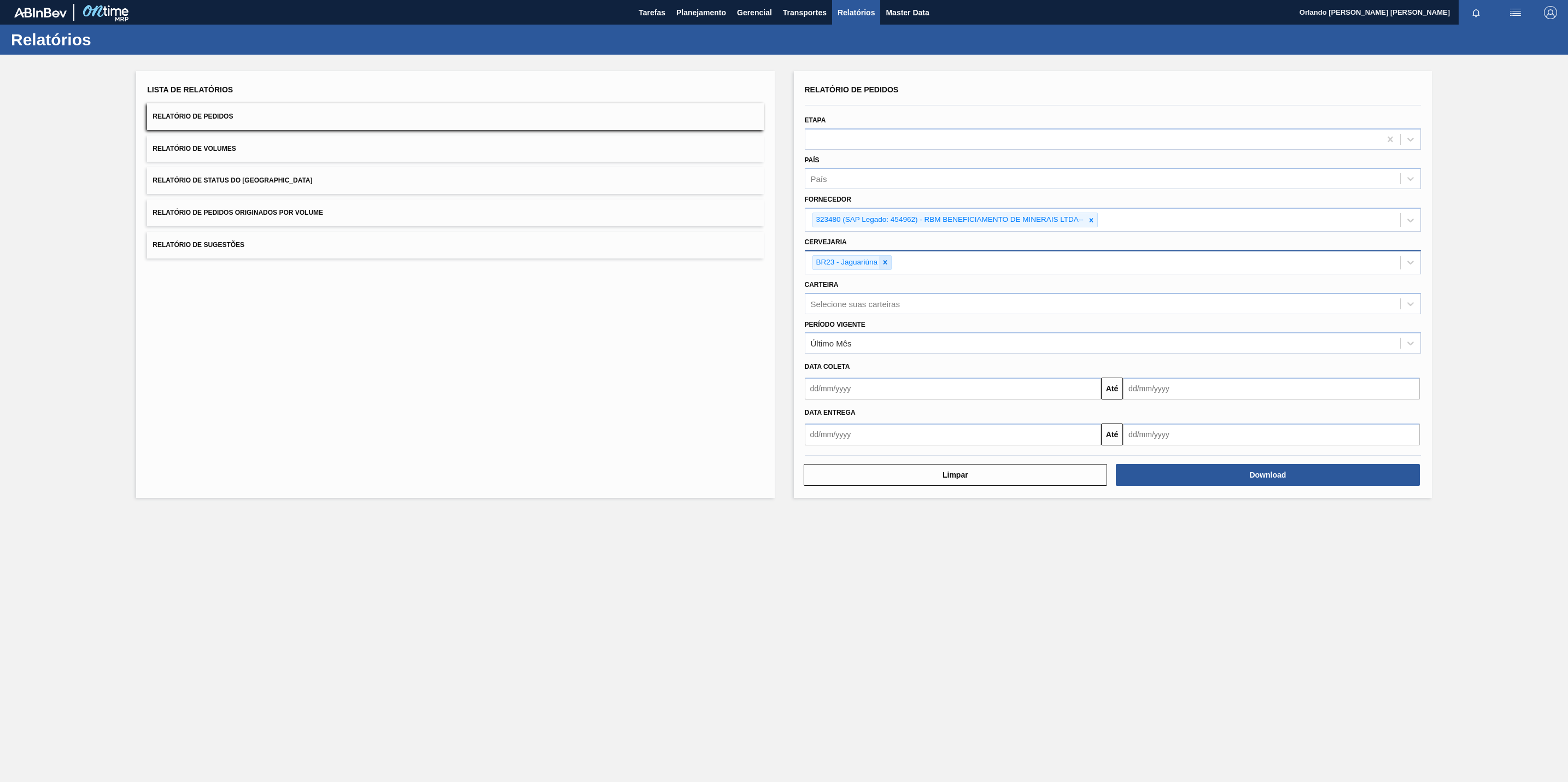
click at [880, 265] on div at bounding box center [886, 263] width 12 height 14
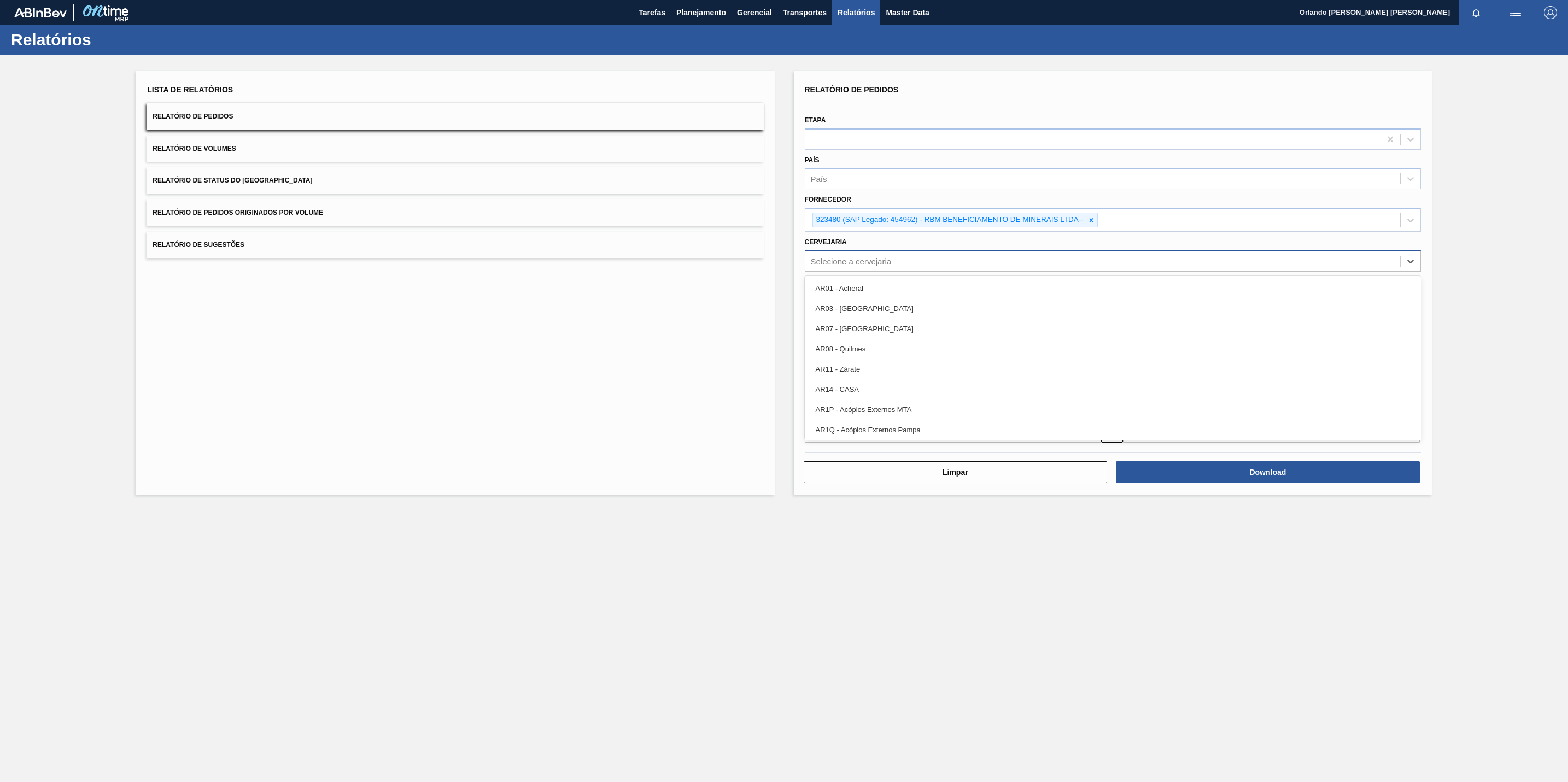
click at [889, 263] on div "Selecione a cervejaria" at bounding box center [851, 261] width 81 height 9
paste input "BRV3"
type input "BRV3"
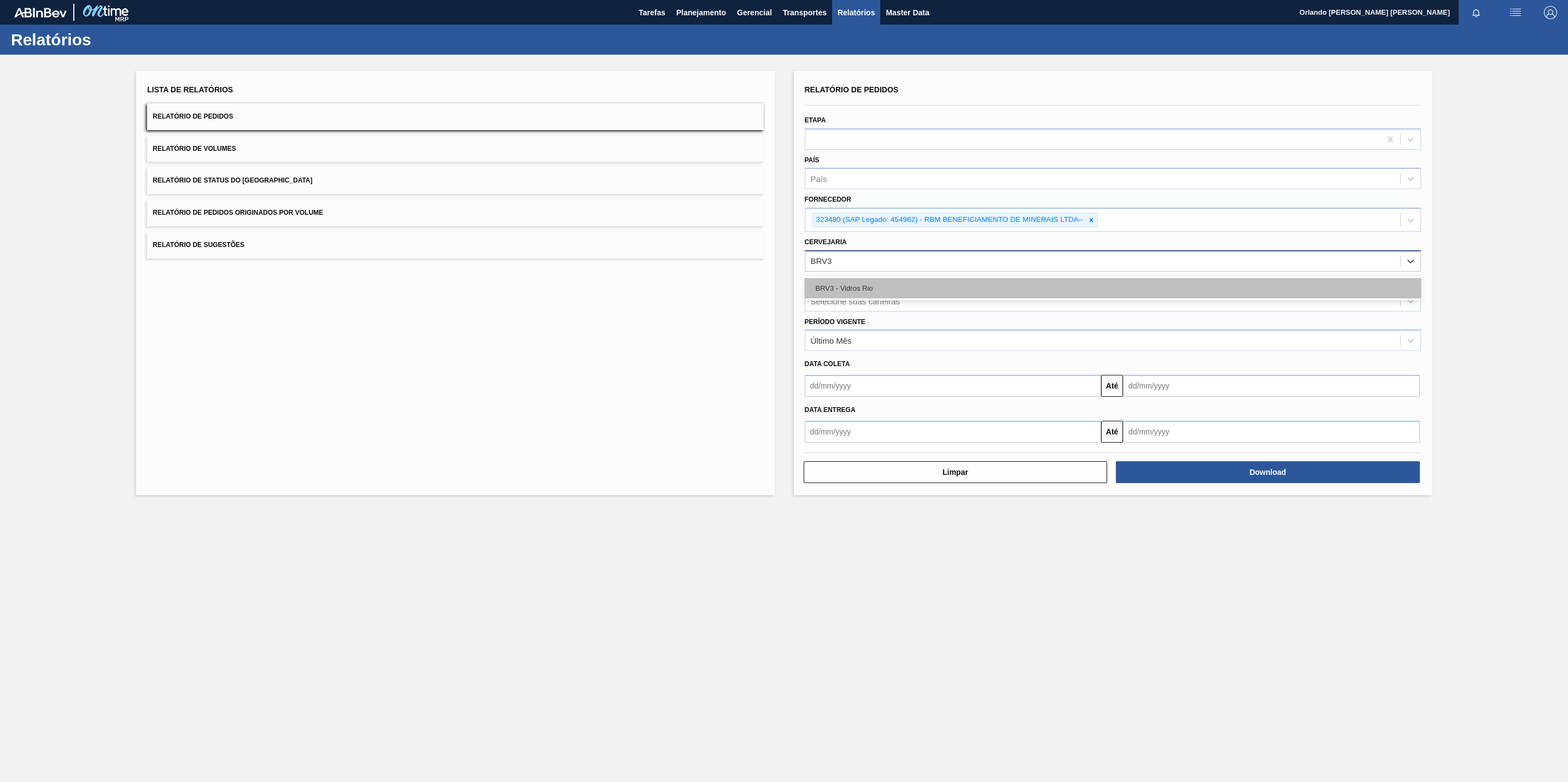
click at [898, 285] on div "BRV3 - Vidros Rio" at bounding box center [1113, 288] width 616 height 20
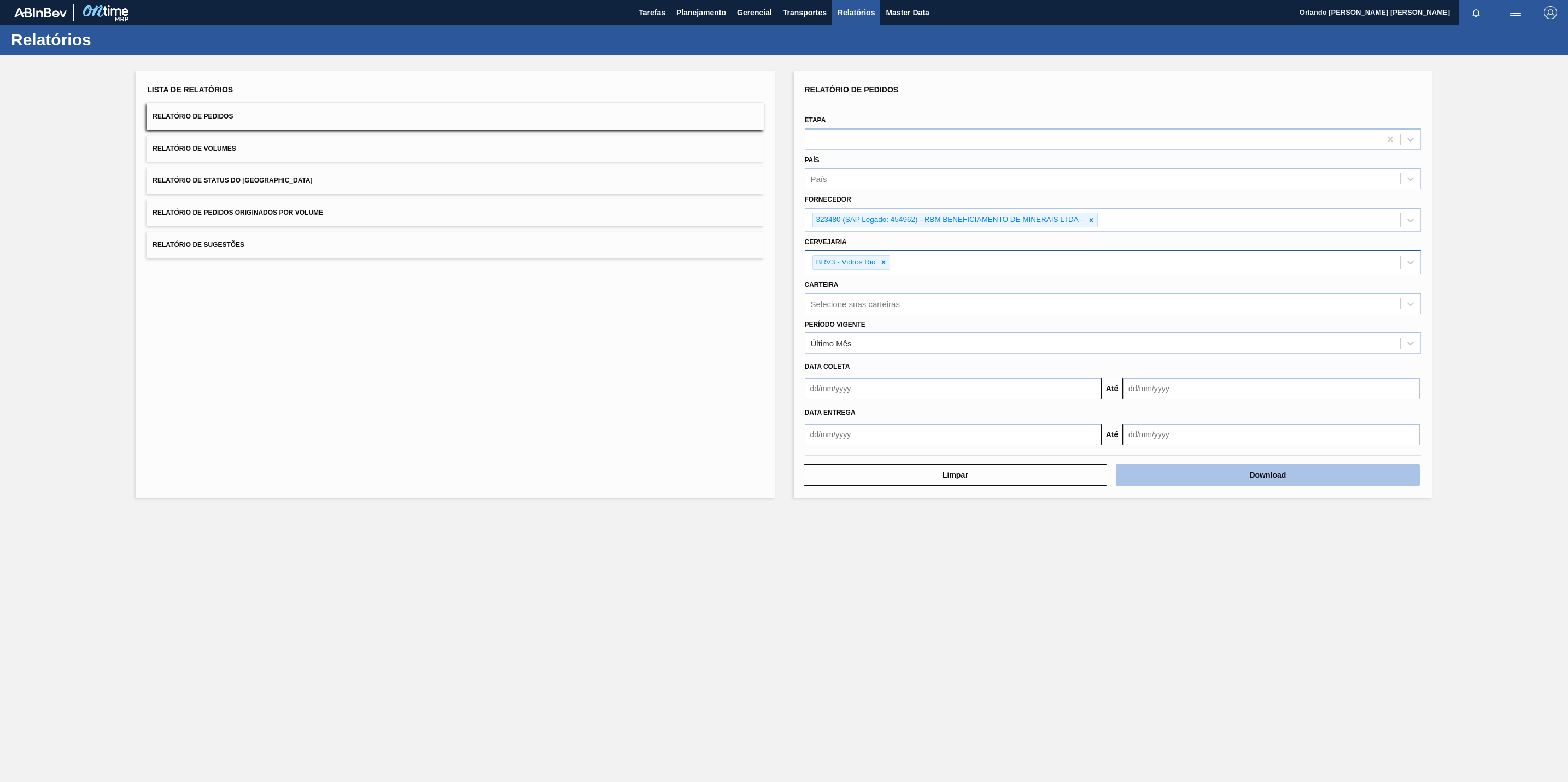
click at [1165, 474] on button "Download" at bounding box center [1268, 474] width 304 height 22
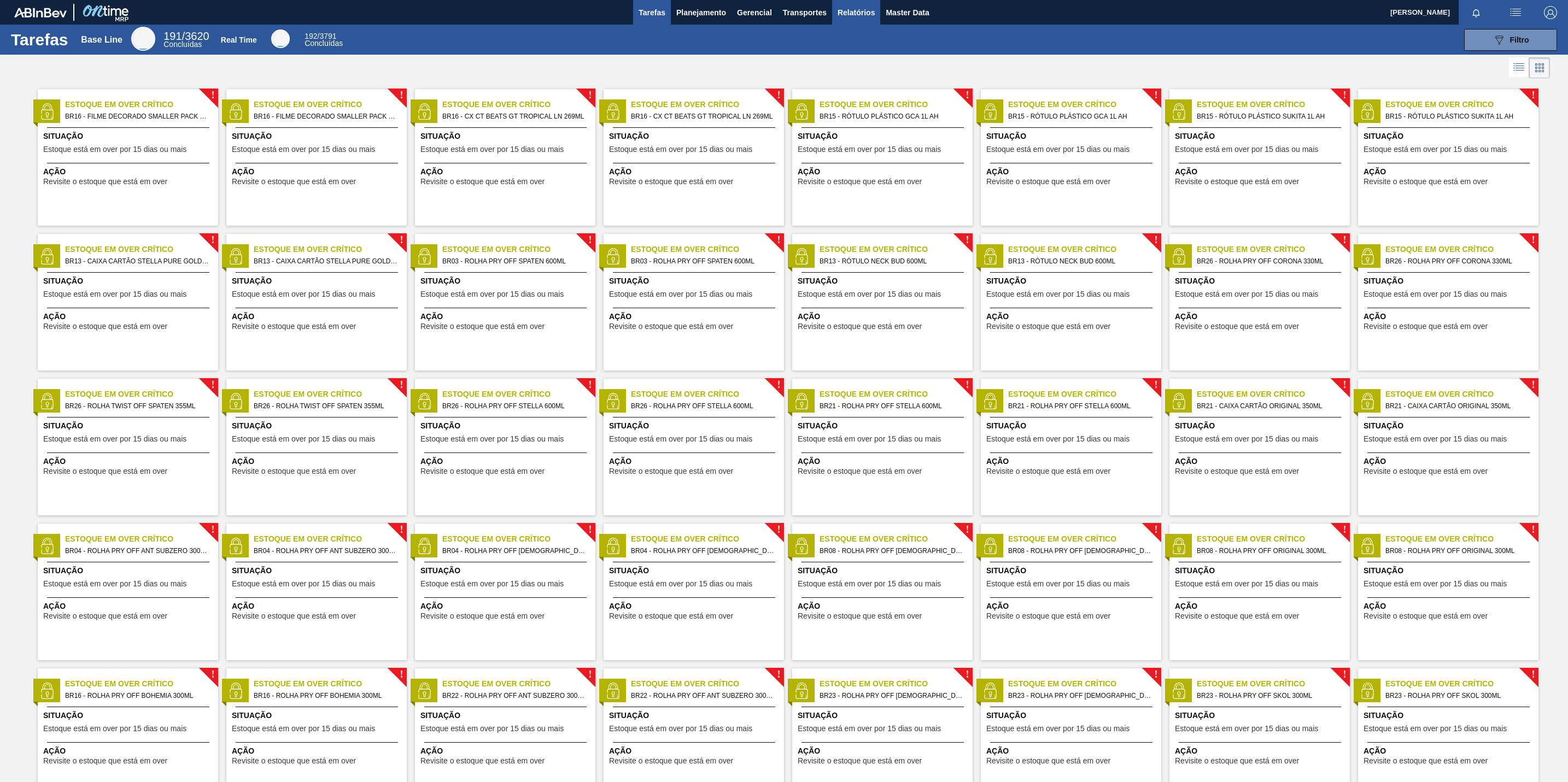
click at [855, 14] on span "Relatórios" at bounding box center [856, 12] width 37 height 13
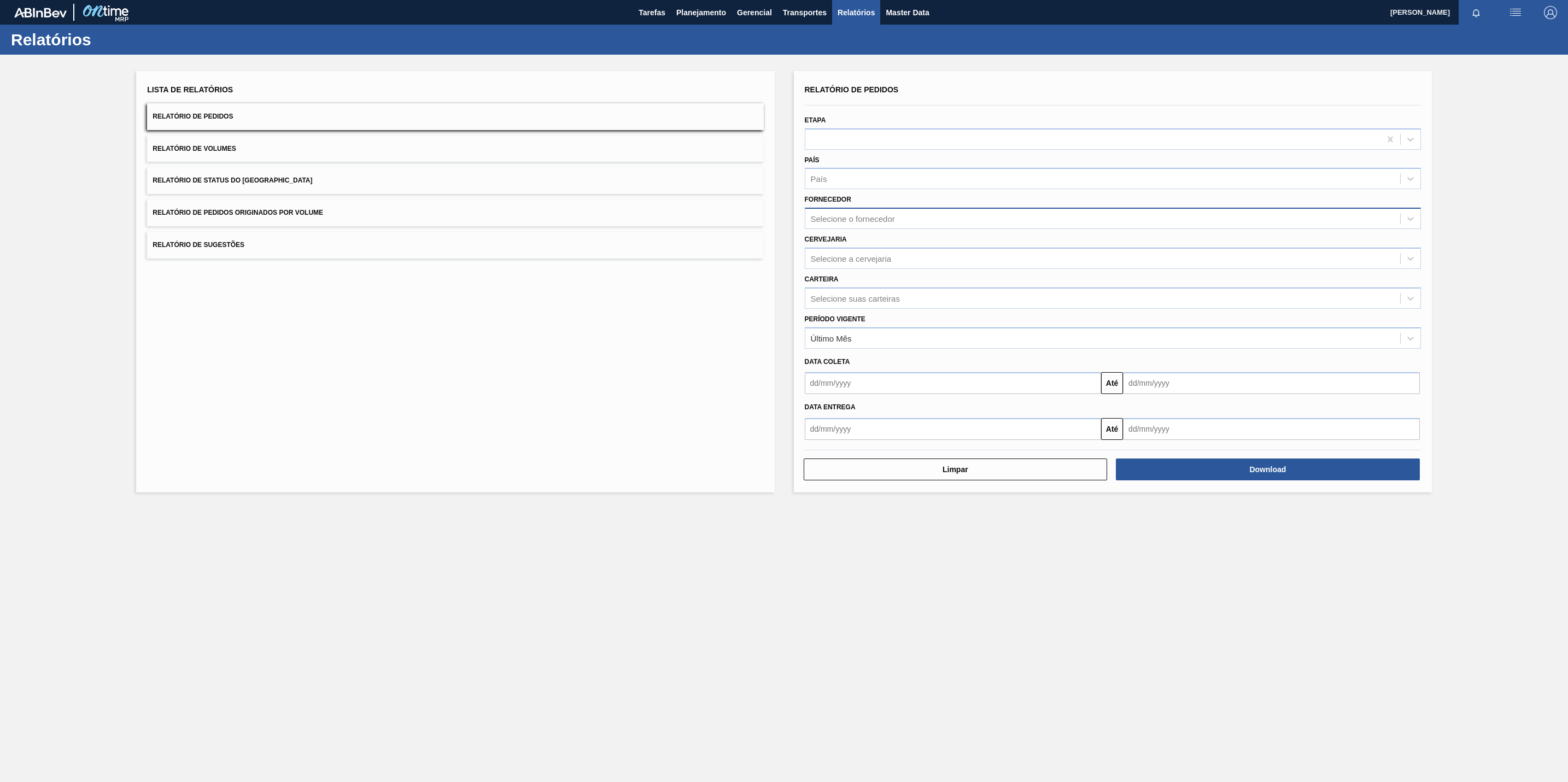
click at [923, 218] on div "Selecione o fornecedor" at bounding box center [1102, 218] width 595 height 16
paste input "289877"
type input "289877"
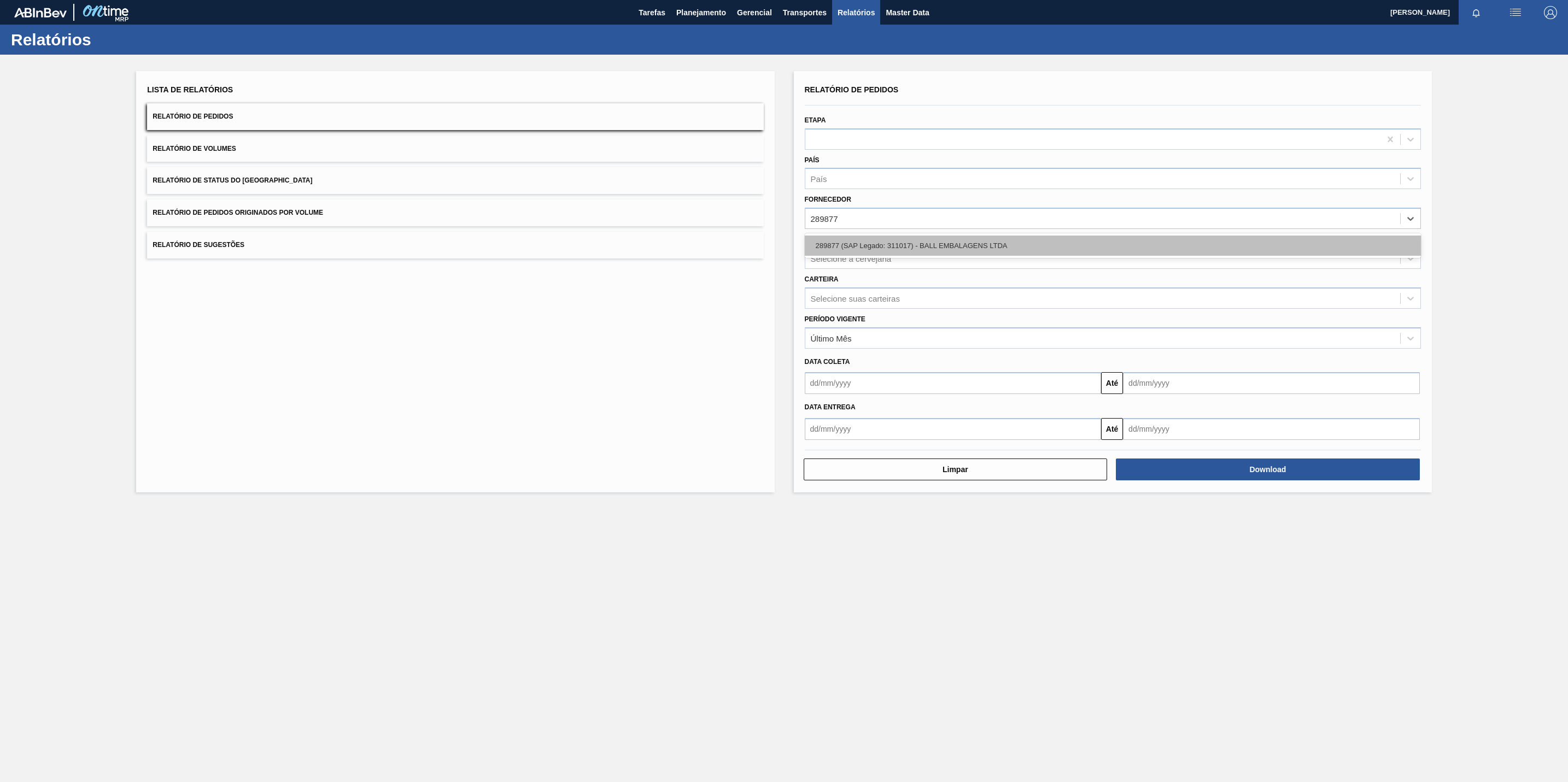
click at [940, 243] on div "289877 (SAP Legado: 311017) - BALL EMBALAGENS LTDA" at bounding box center [1113, 246] width 616 height 20
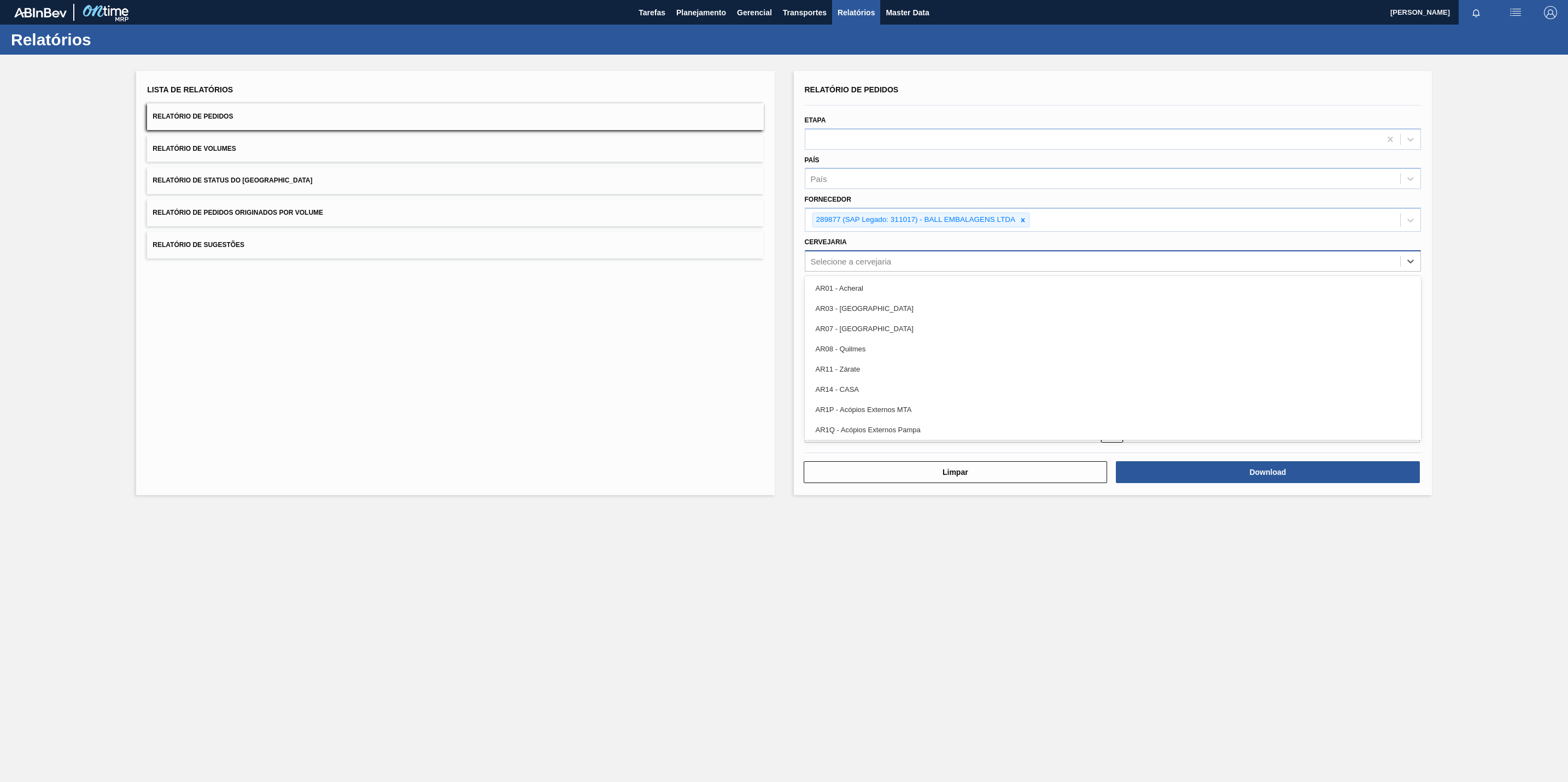
click at [823, 252] on div "Selecione a cervejaria" at bounding box center [1113, 261] width 616 height 21
paste input "BR13"
type input "BR13"
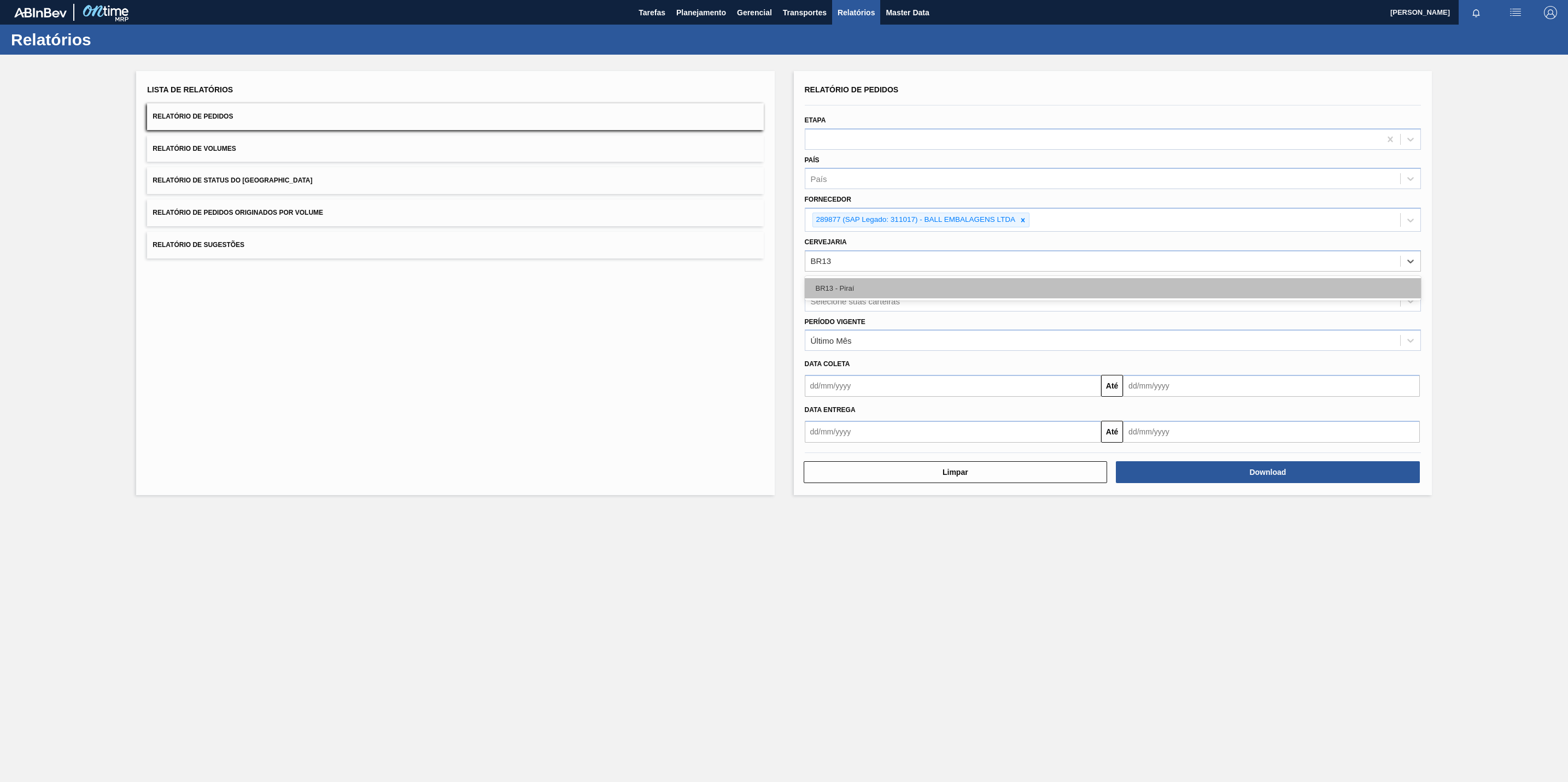
click at [864, 290] on div "BR13 - Piraí" at bounding box center [1113, 288] width 616 height 20
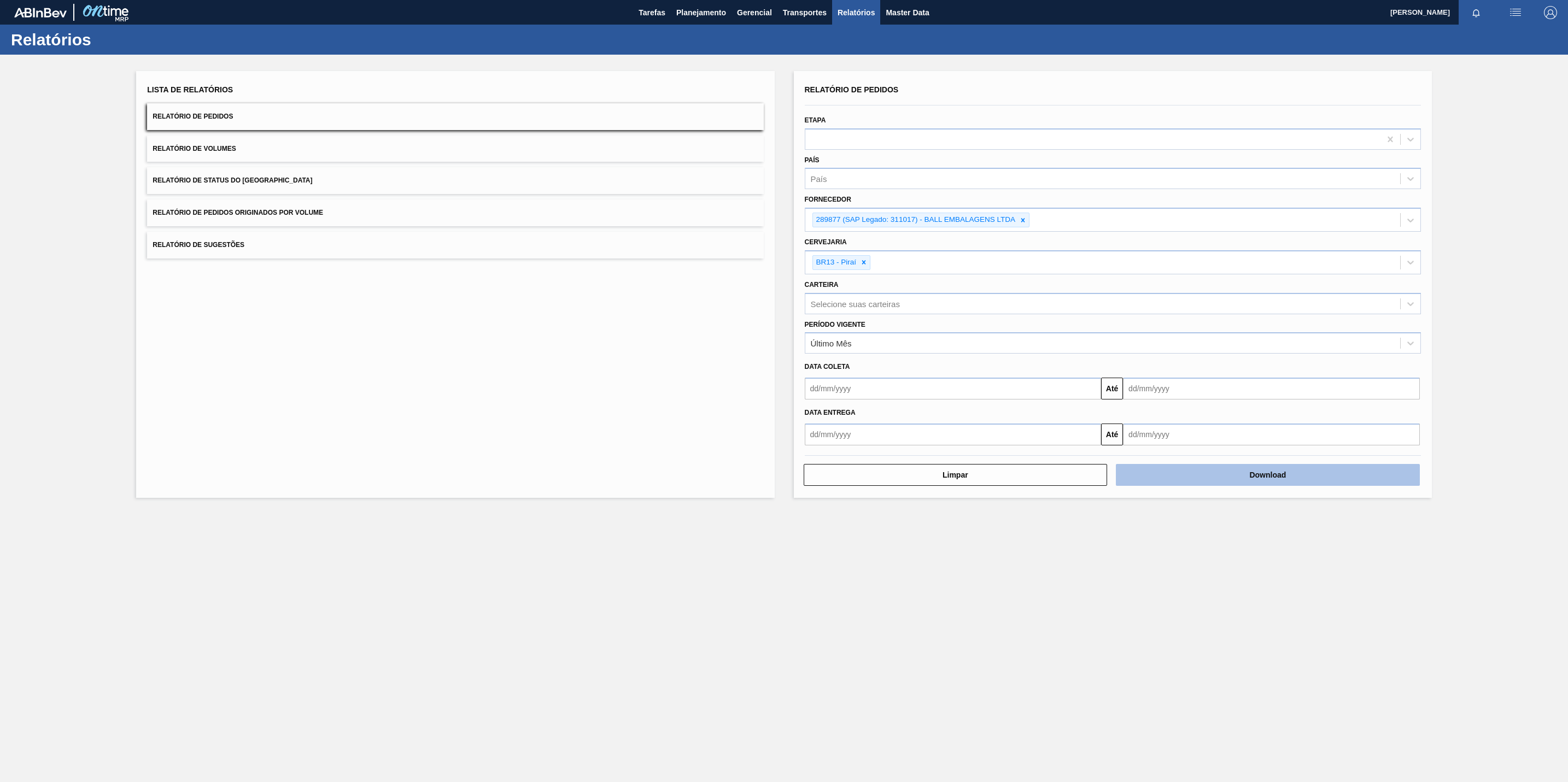
click at [1196, 483] on button "Download" at bounding box center [1268, 474] width 304 height 22
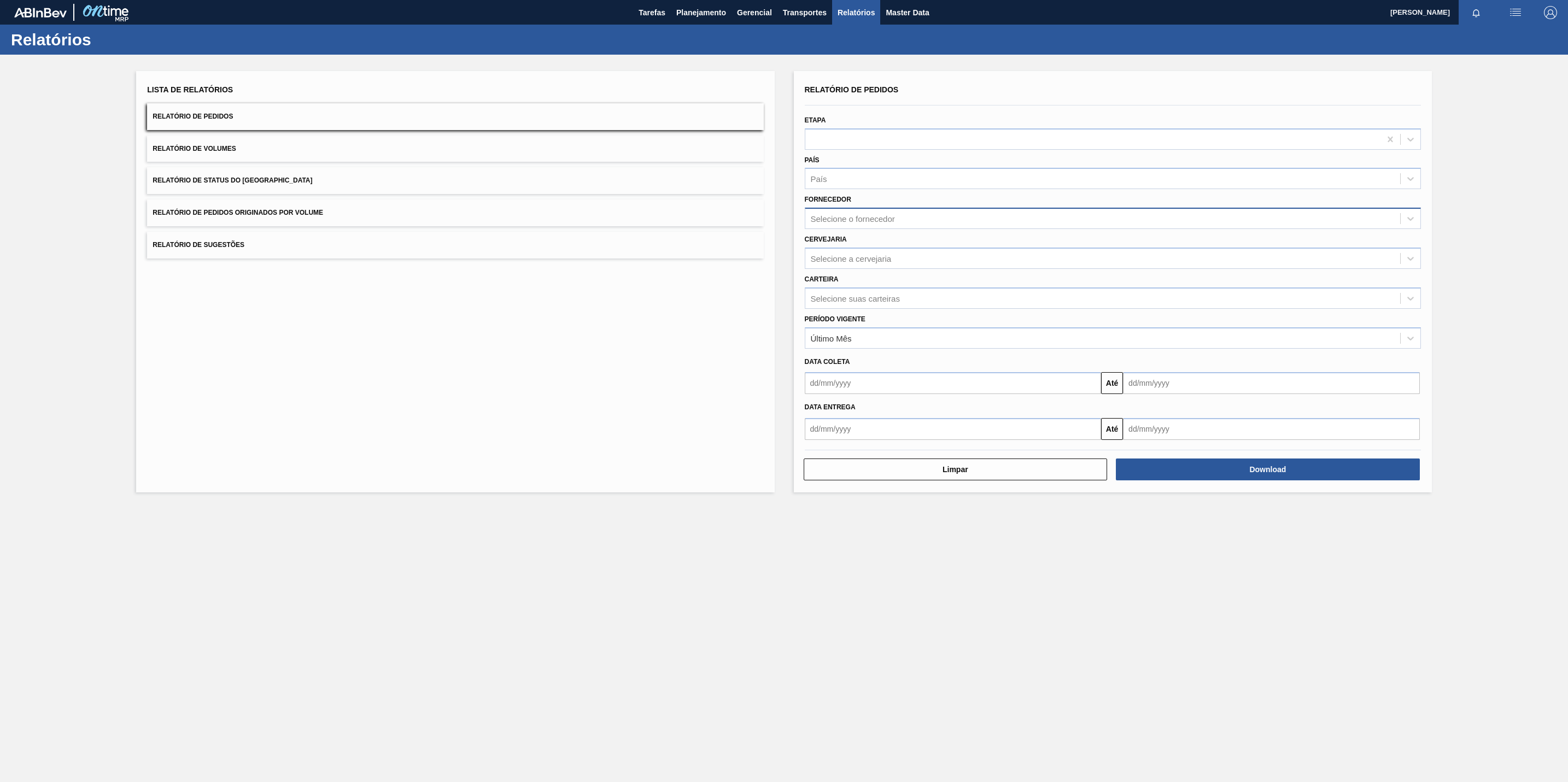
click at [911, 213] on div "Selecione o fornecedor" at bounding box center [1102, 218] width 595 height 16
type input "280764"
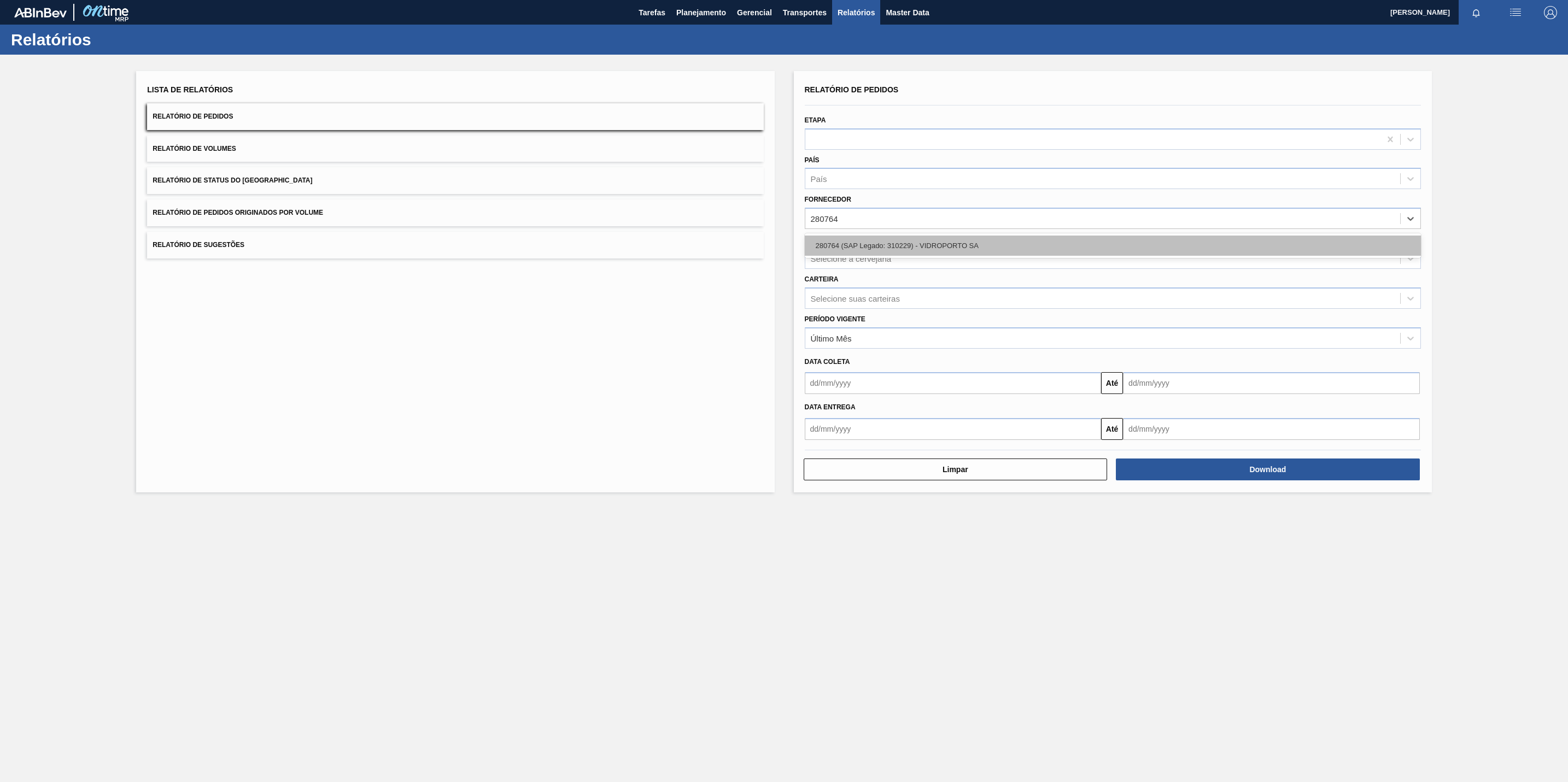
click at [939, 242] on div "280764 (SAP Legado: 310229) - VIDROPORTO SA" at bounding box center [1113, 246] width 616 height 20
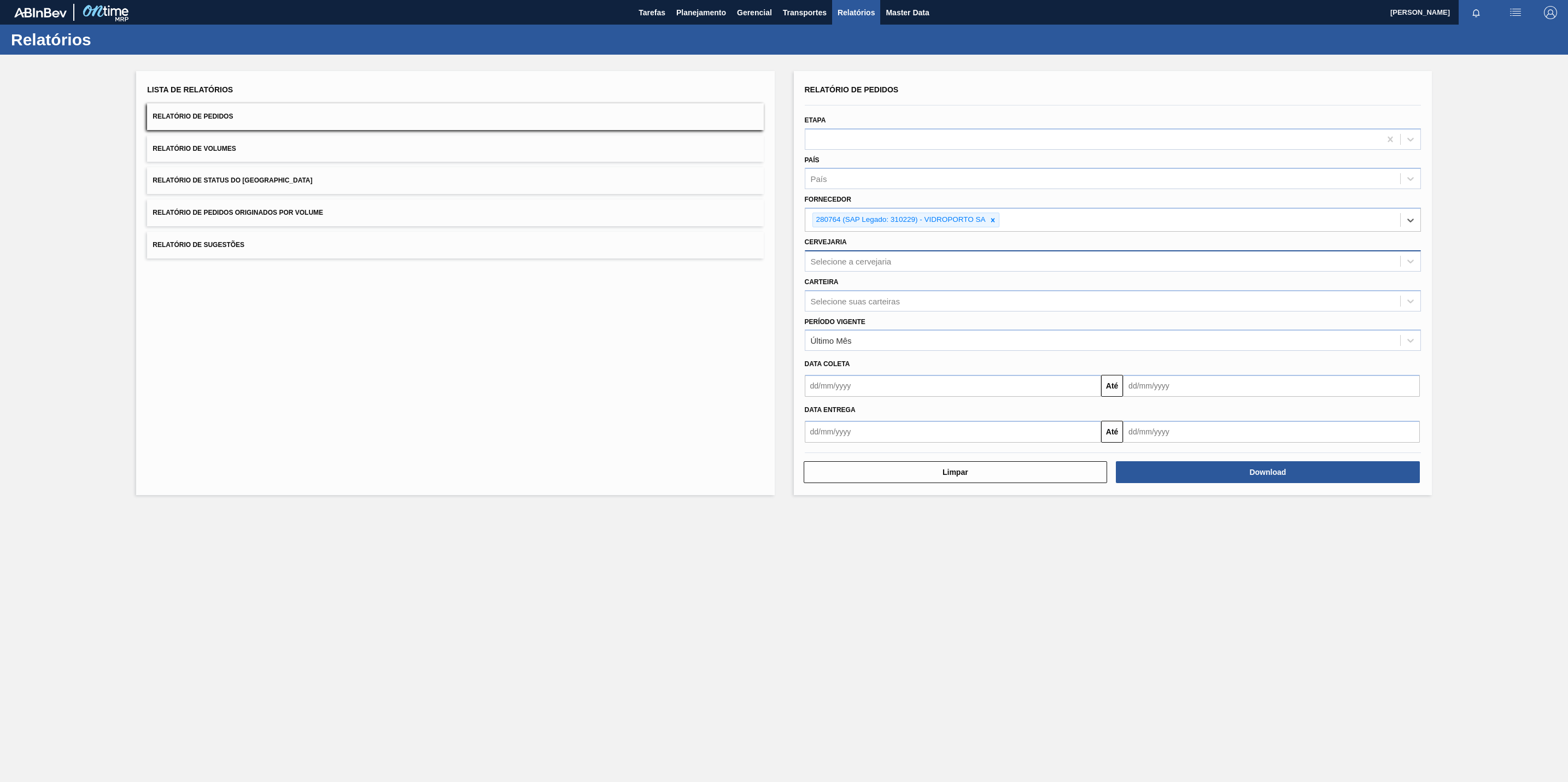
click at [916, 263] on div "Selecione a cervejaria" at bounding box center [1102, 261] width 595 height 16
type input "21"
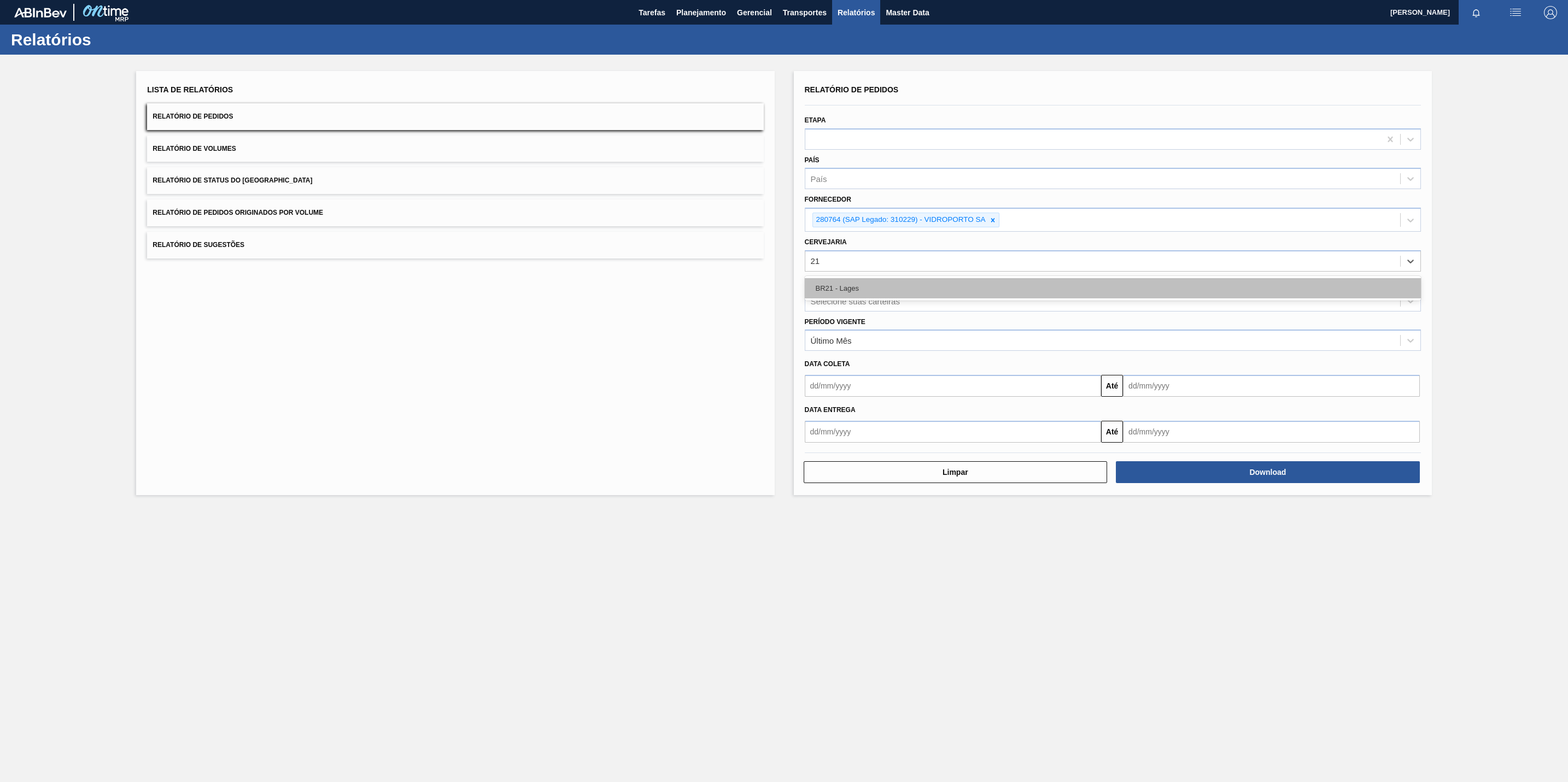
click at [904, 286] on div "BR21 - Lages" at bounding box center [1113, 288] width 616 height 20
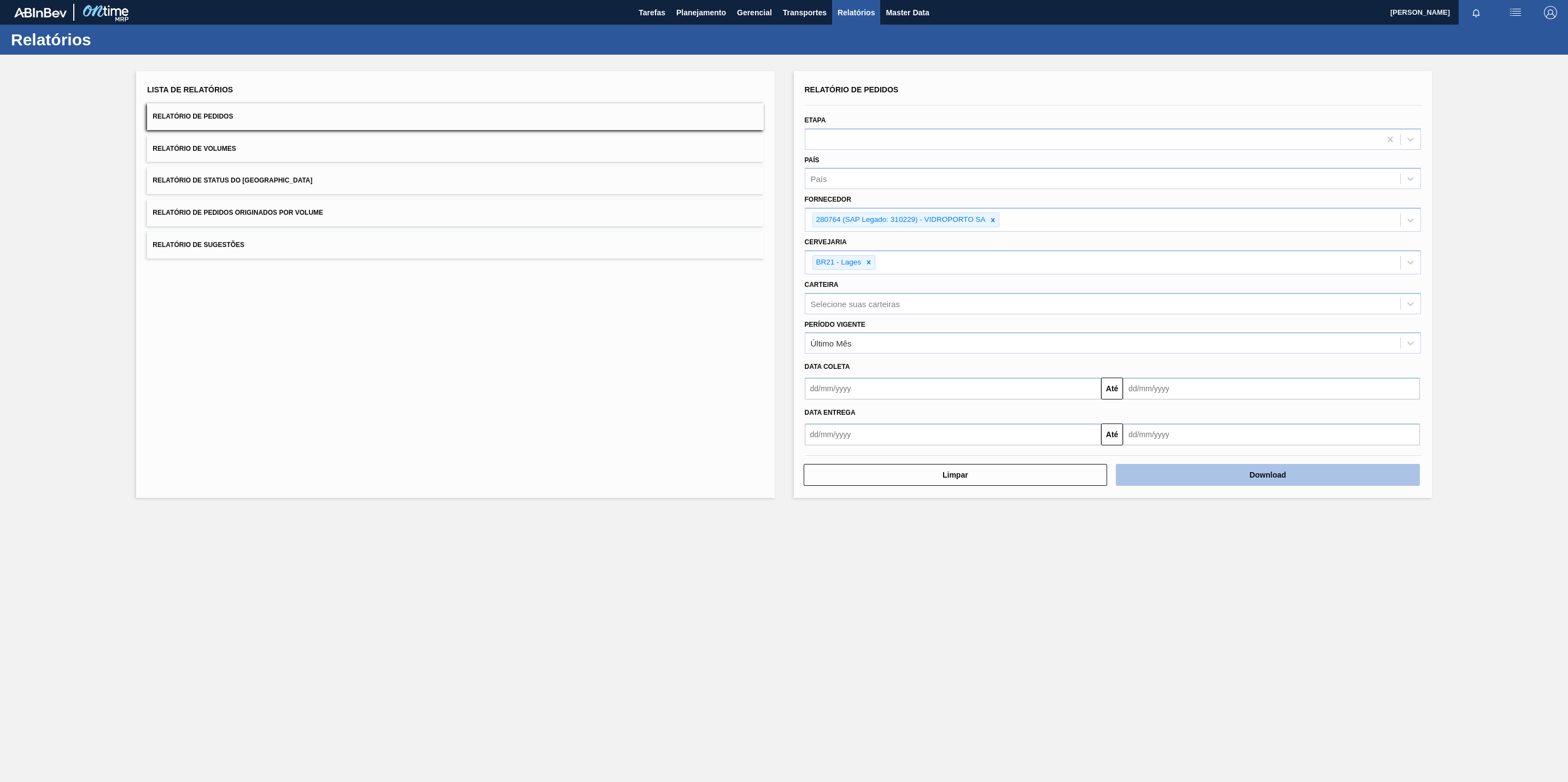
click at [1207, 476] on button "Download" at bounding box center [1268, 474] width 304 height 22
